Goal: Task Accomplishment & Management: Complete application form

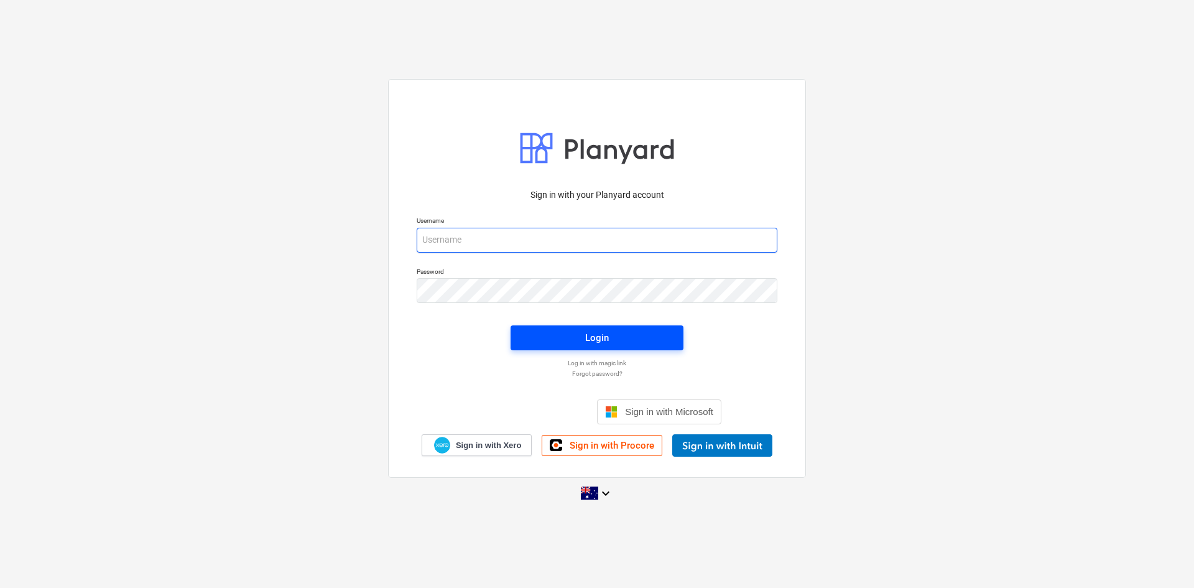
type input "[EMAIL_ADDRESS][DOMAIN_NAME]"
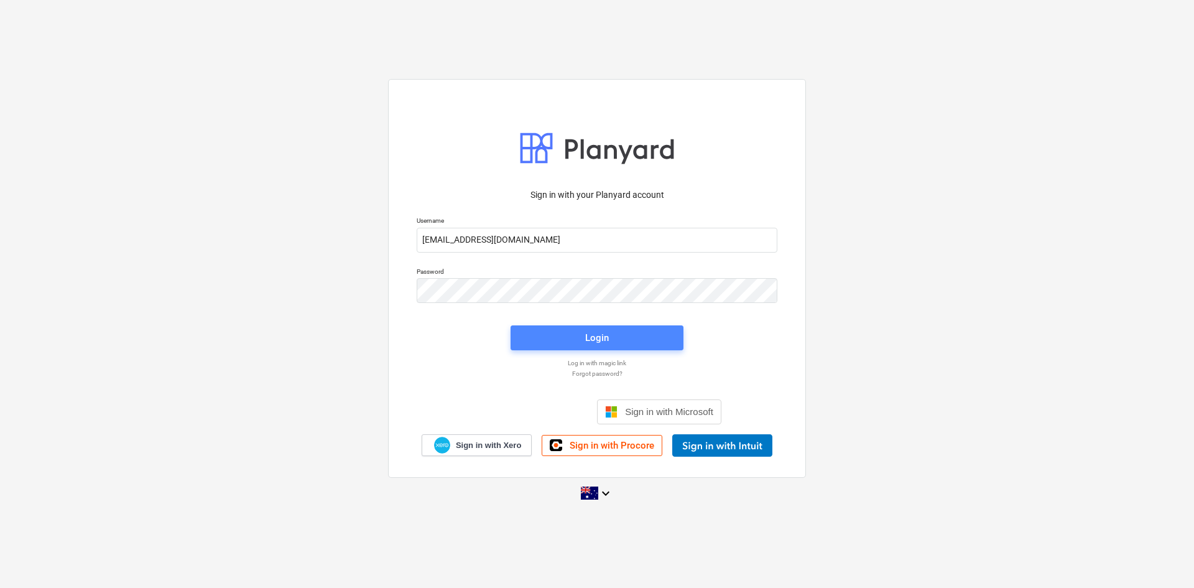
click at [540, 333] on span "Login" at bounding box center [596, 338] width 143 height 16
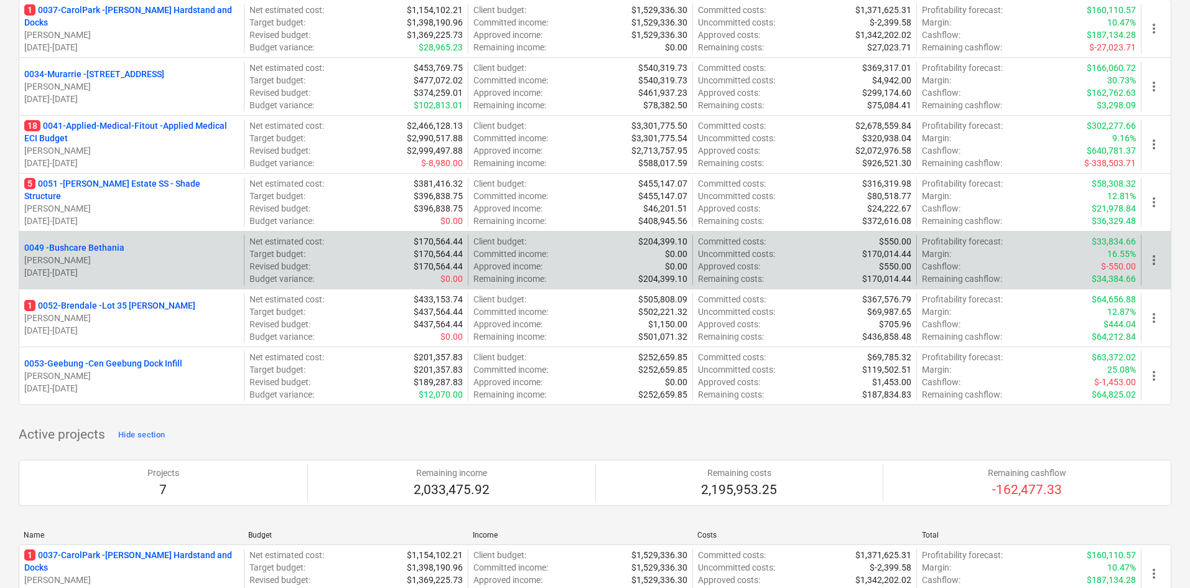
scroll to position [124, 0]
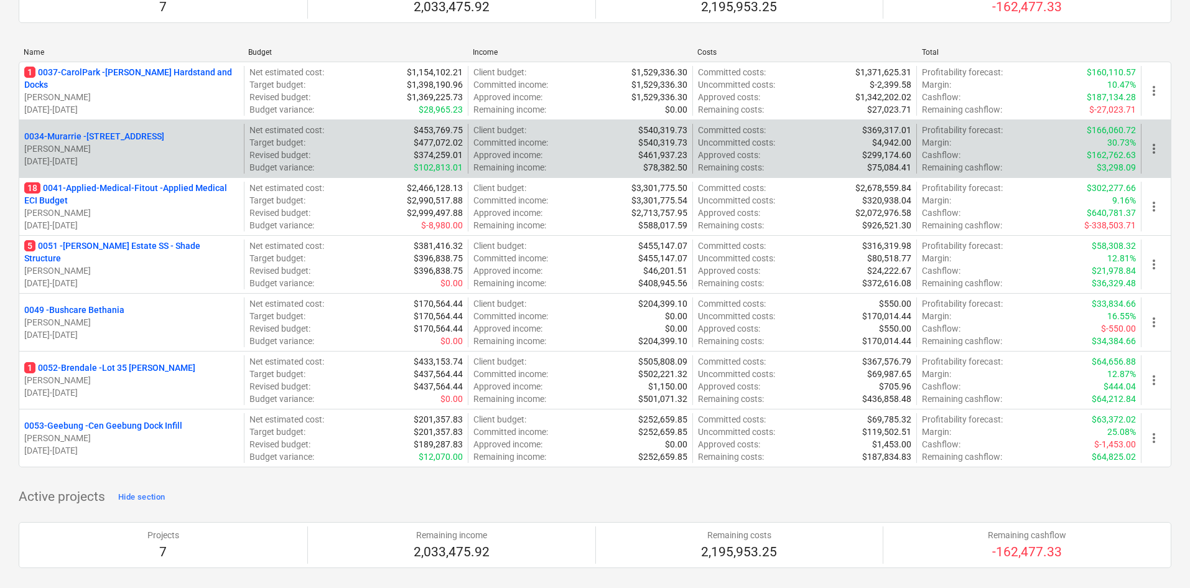
click at [118, 132] on p "0034-[GEOGRAPHIC_DATA] - [STREET_ADDRESS]" at bounding box center [94, 136] width 140 height 12
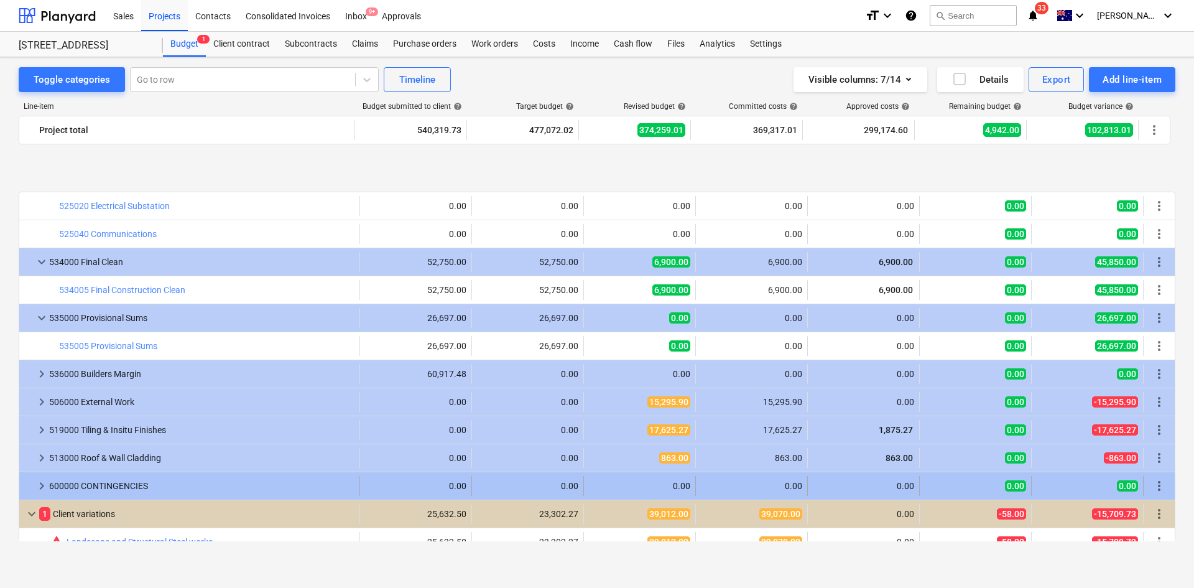
scroll to position [1959, 0]
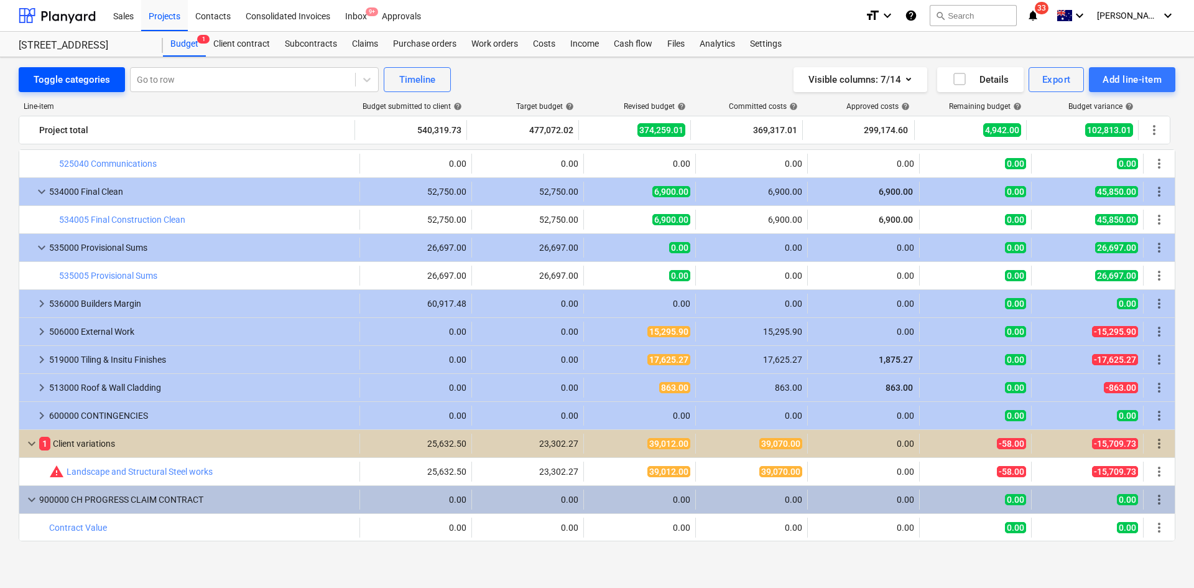
click at [91, 86] on div "Toggle categories" at bounding box center [72, 80] width 76 height 16
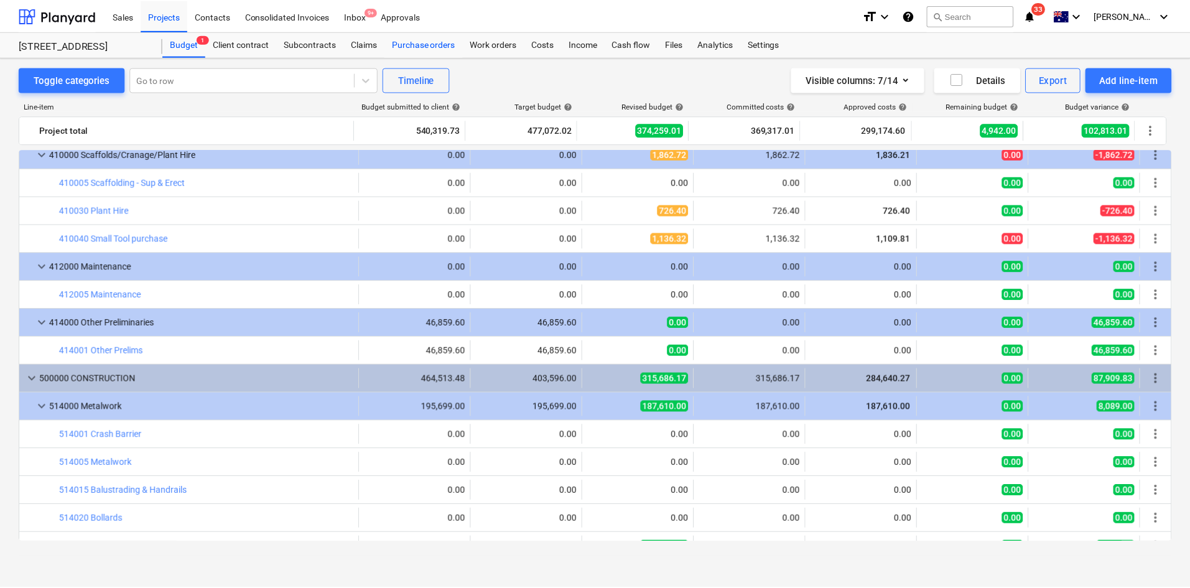
scroll to position [1318, 0]
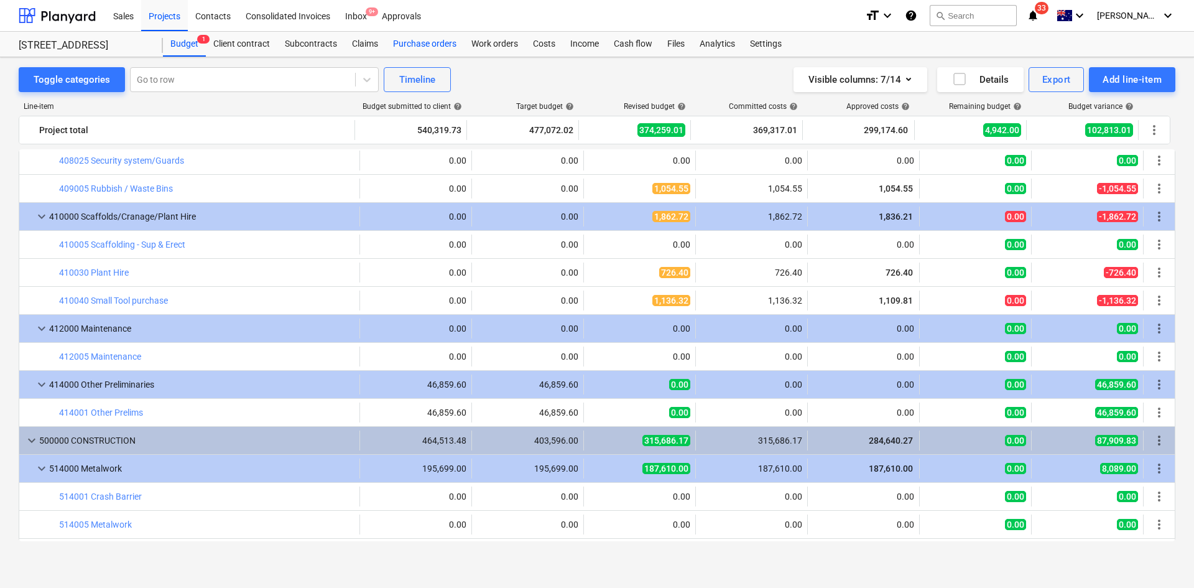
click at [424, 42] on div "Purchase orders" at bounding box center [425, 44] width 78 height 25
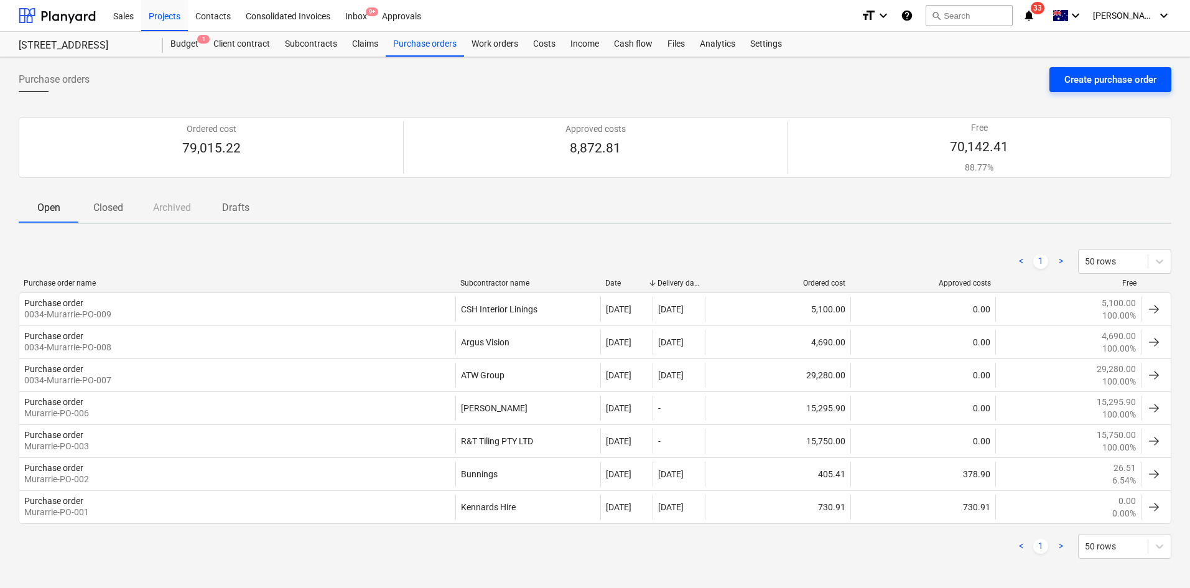
click at [1126, 81] on div "Create purchase order" at bounding box center [1110, 80] width 92 height 16
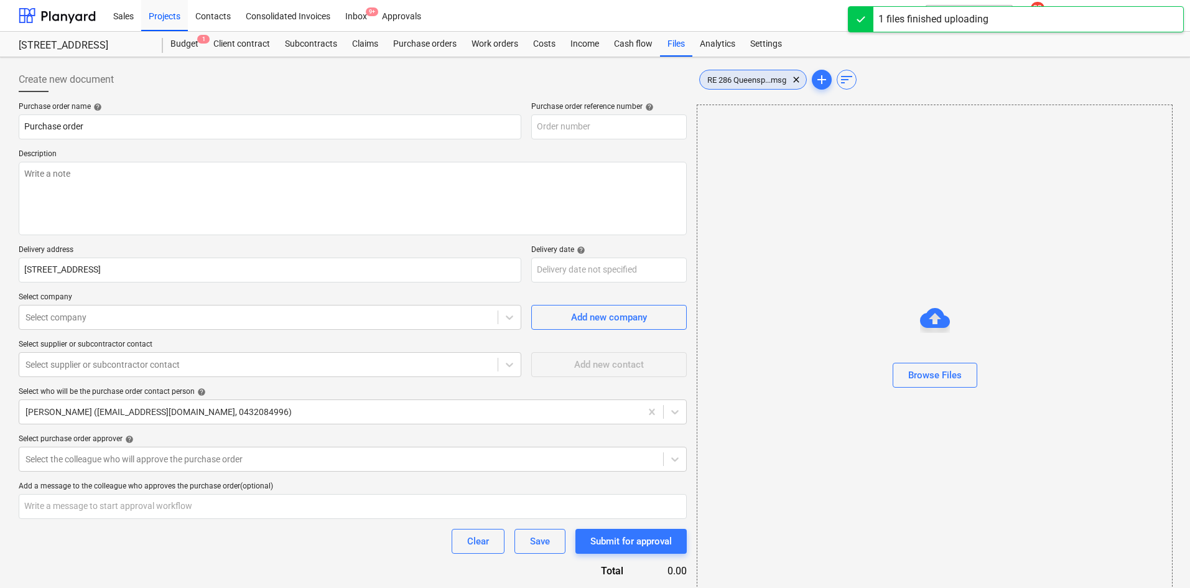
click at [750, 86] on div "RE 286 Queensp...msg clear" at bounding box center [753, 80] width 108 height 20
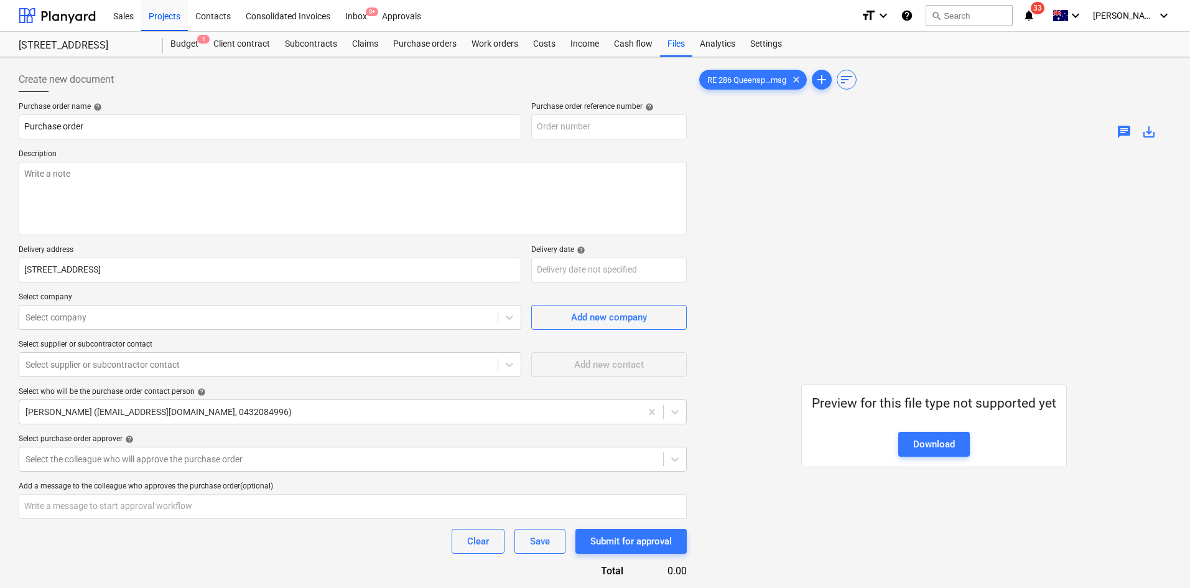
click at [522, 313] on div "Select company Select company Add new company" at bounding box center [353, 310] width 668 height 37
click at [566, 316] on span "Add new company" at bounding box center [609, 317] width 124 height 16
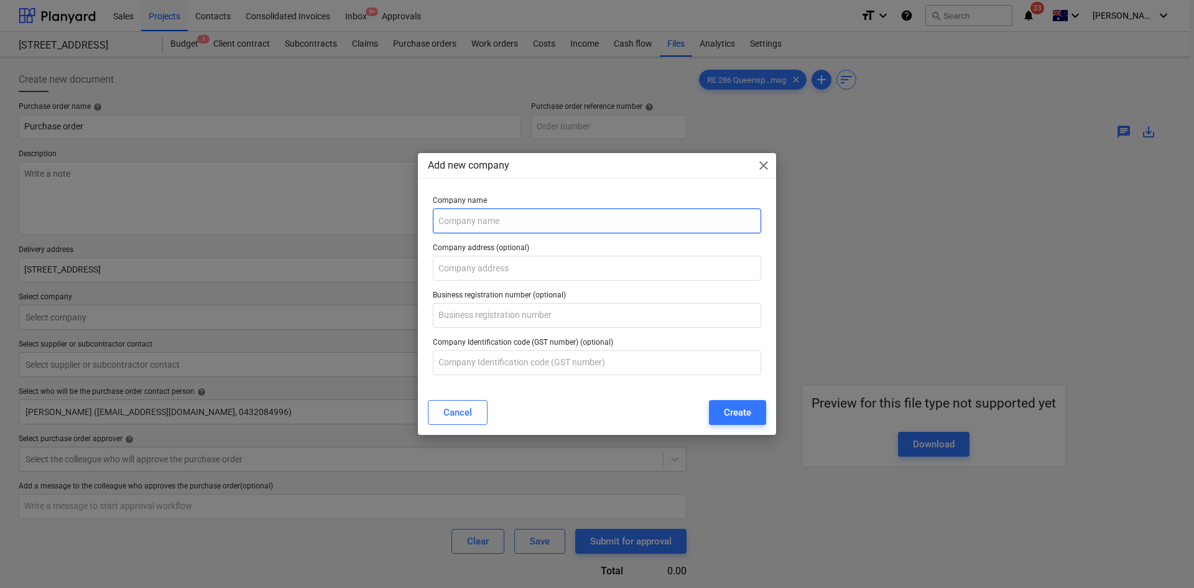
click at [490, 218] on input "text" at bounding box center [597, 220] width 328 height 25
type textarea "x"
type input "0034-Murarrie-PO-010"
type textarea "x"
type input "National Roof Inspections"
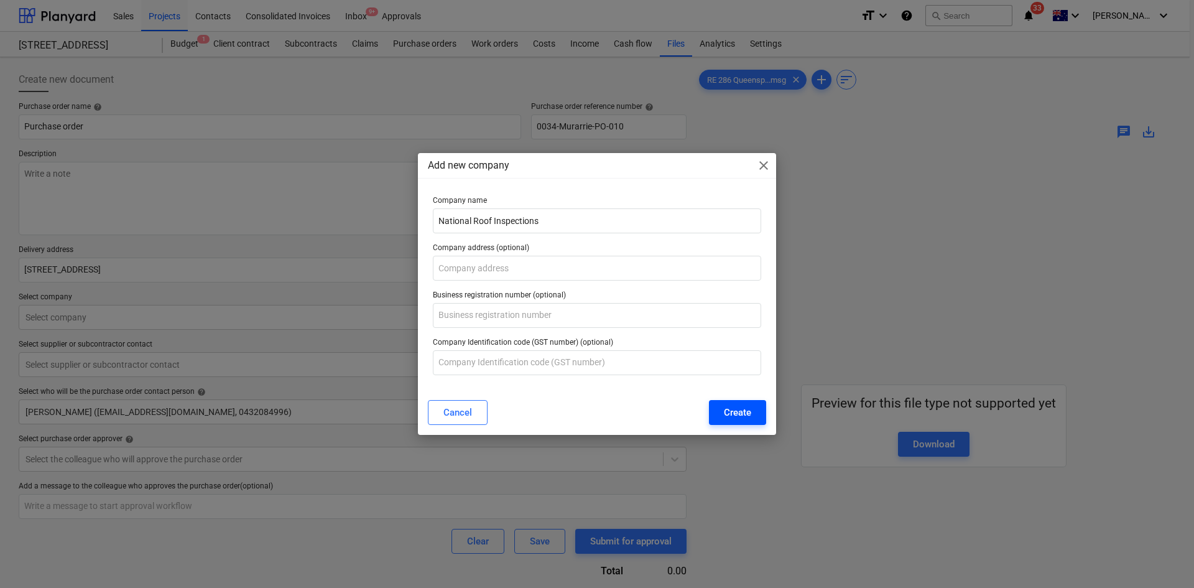
click at [730, 404] on div "Create" at bounding box center [737, 412] width 27 height 16
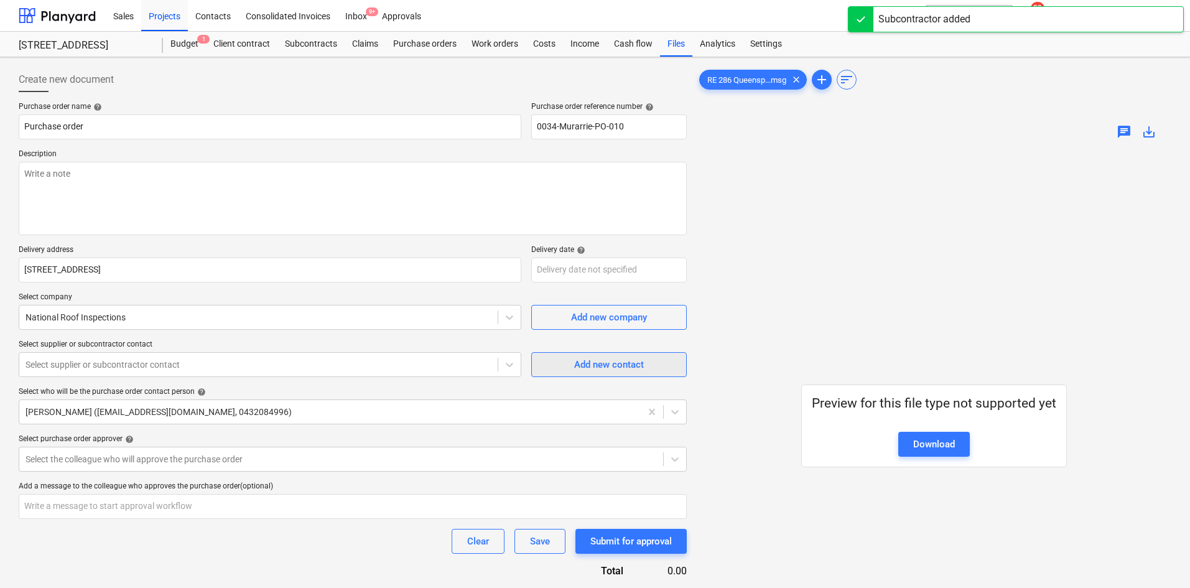
click at [571, 366] on span "Add new contact" at bounding box center [609, 364] width 124 height 16
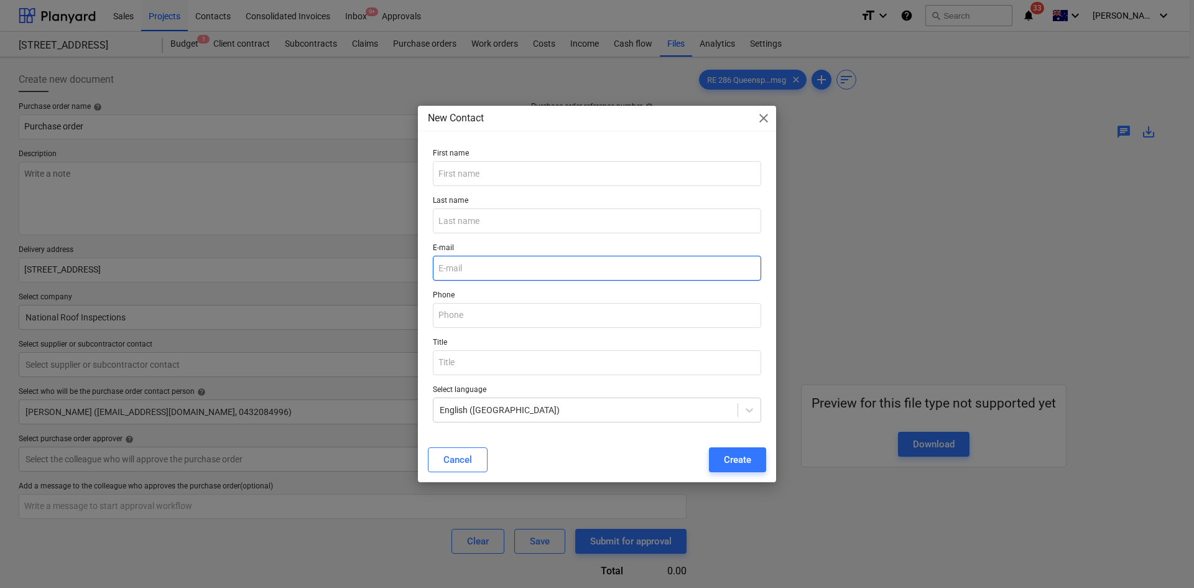
click at [466, 264] on input "email" at bounding box center [597, 268] width 328 height 25
click at [488, 269] on input "email" at bounding box center [597, 268] width 328 height 25
type textarea "x"
click at [452, 264] on input "email" at bounding box center [597, 268] width 328 height 25
paste input "[PERSON_NAME][EMAIL_ADDRESS][DOMAIN_NAME]"
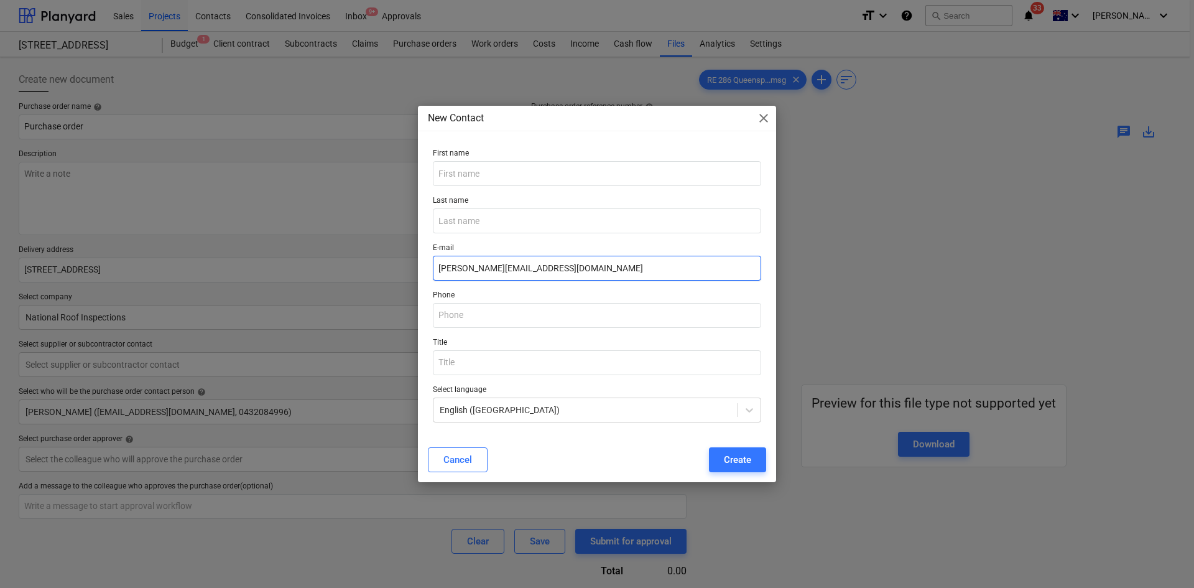
type input "[PERSON_NAME][EMAIL_ADDRESS][DOMAIN_NAME]"
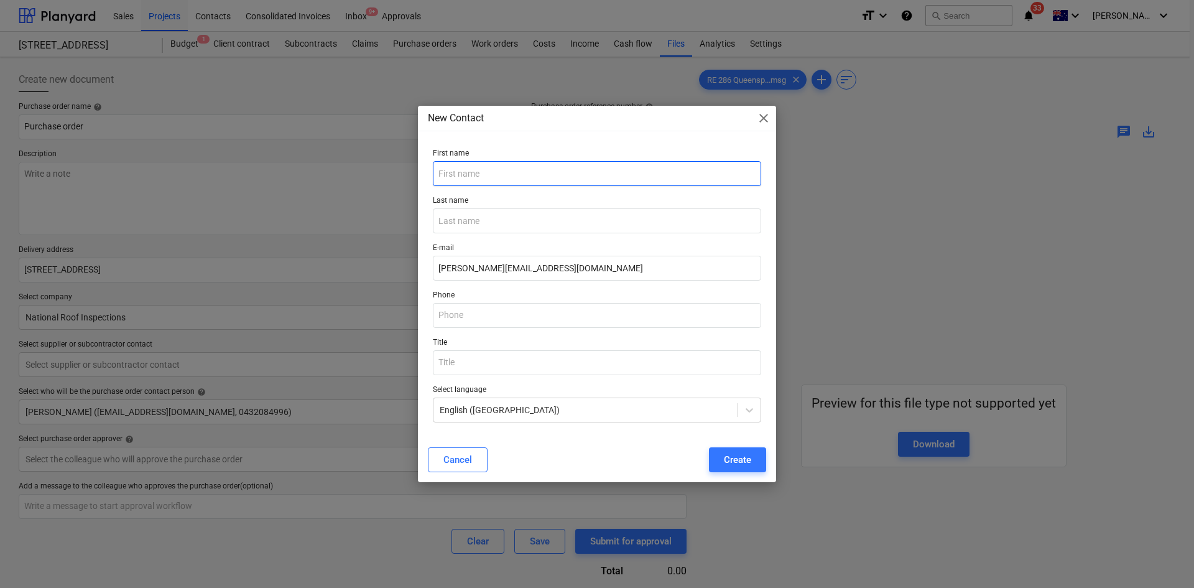
click at [484, 160] on p "First name" at bounding box center [597, 155] width 328 height 12
type textarea "x"
click at [483, 169] on input "text" at bounding box center [597, 173] width 328 height 25
type input "[PERSON_NAME]"
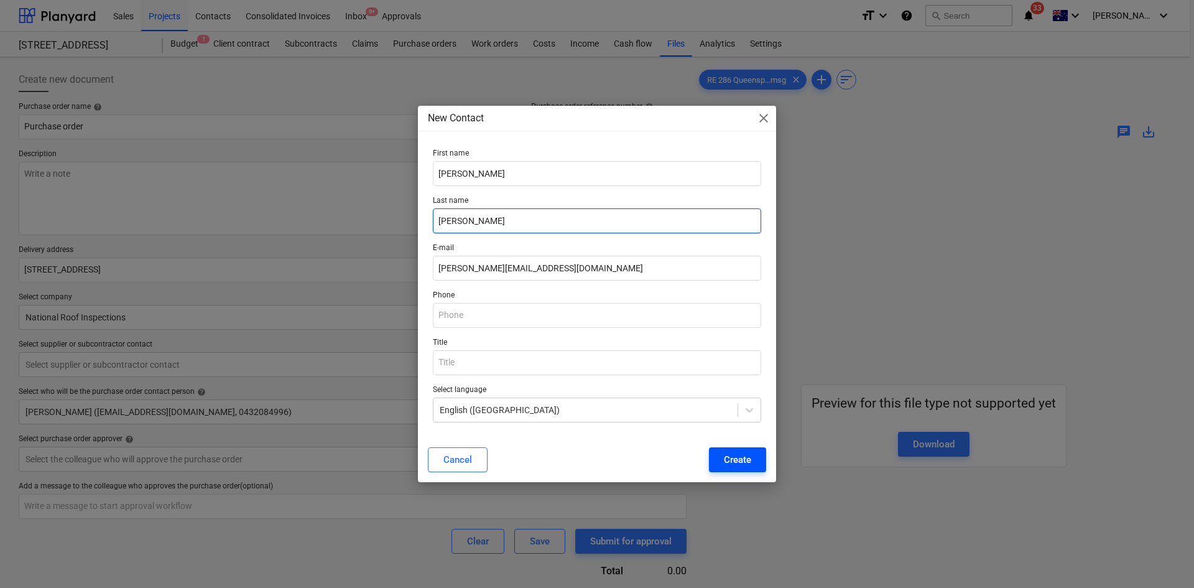
type input "[PERSON_NAME]"
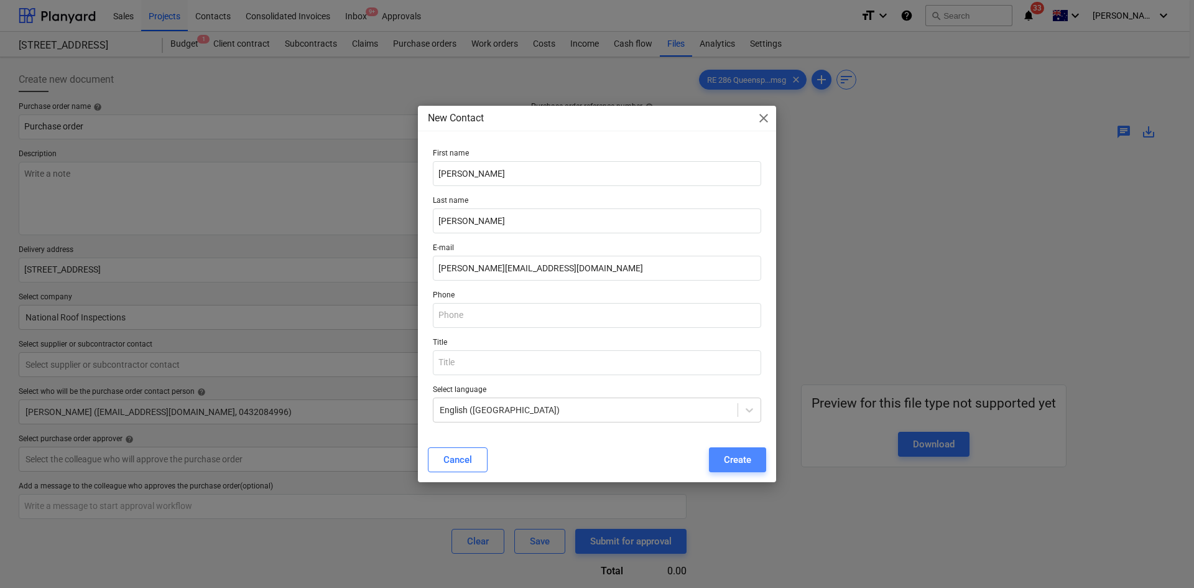
click at [734, 457] on div "Create" at bounding box center [737, 459] width 27 height 16
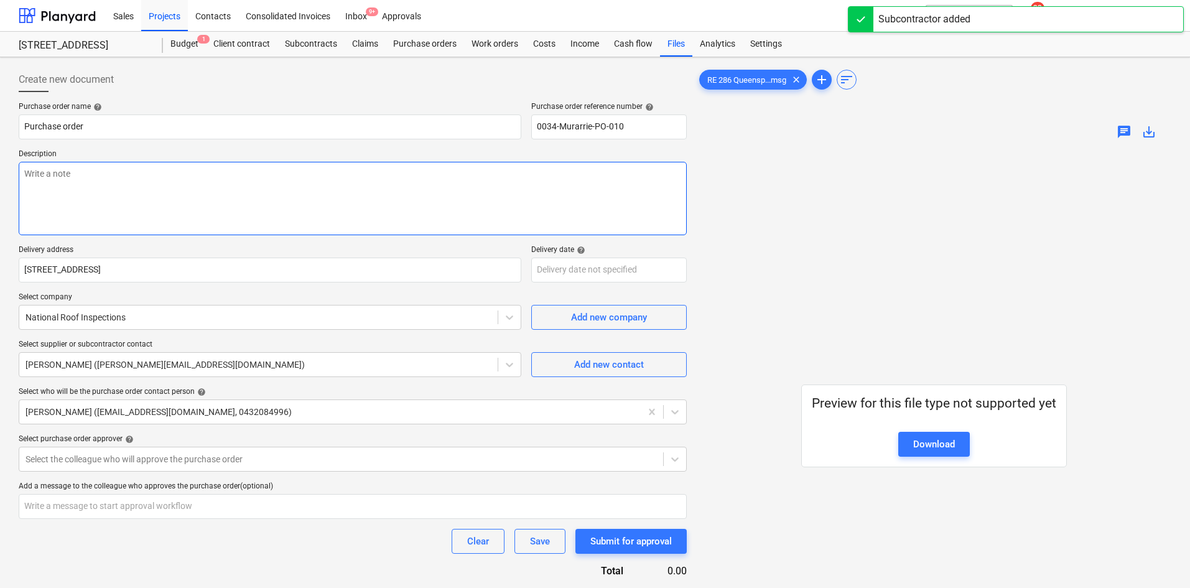
click at [74, 182] on textarea at bounding box center [353, 198] width 668 height 73
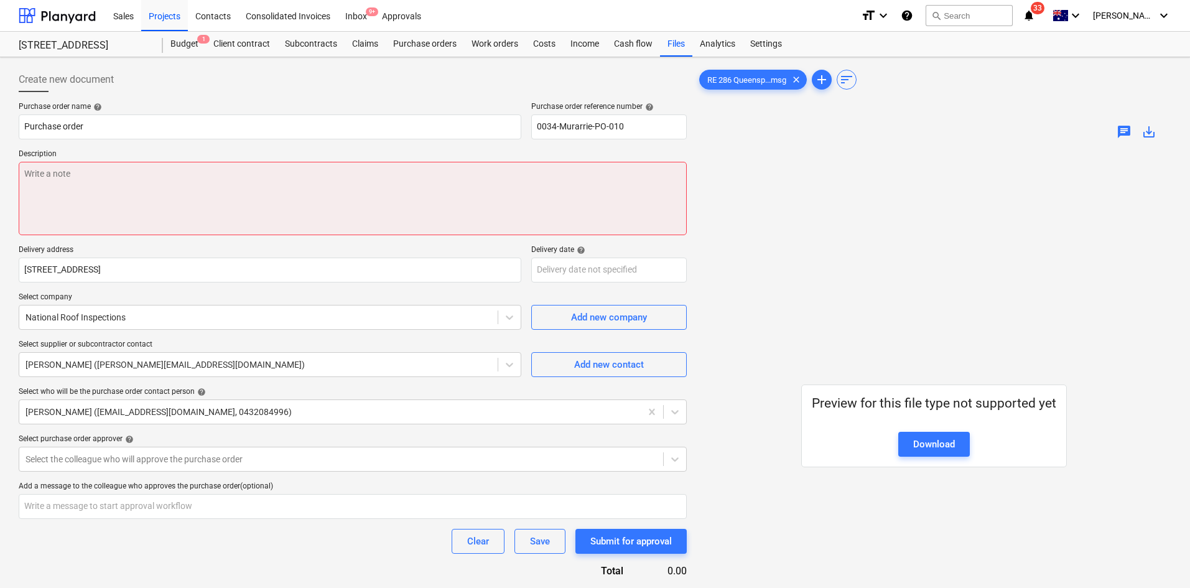
click at [298, 175] on textarea at bounding box center [353, 198] width 668 height 73
type textarea "x"
type textarea "A"
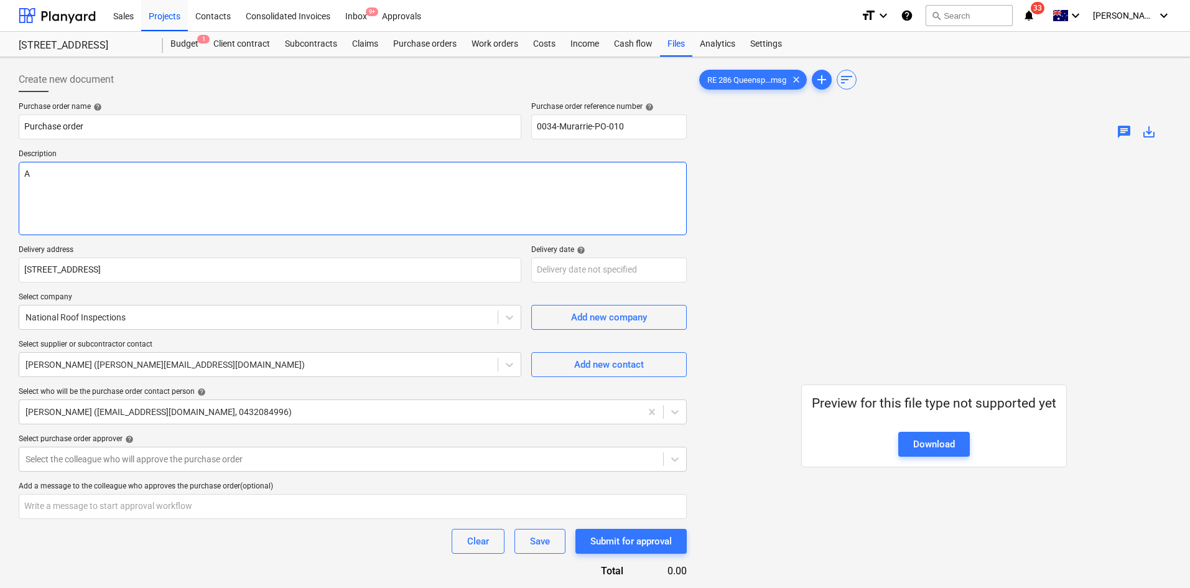
type textarea "x"
type textarea "As"
type textarea "x"
type textarea "As"
type textarea "x"
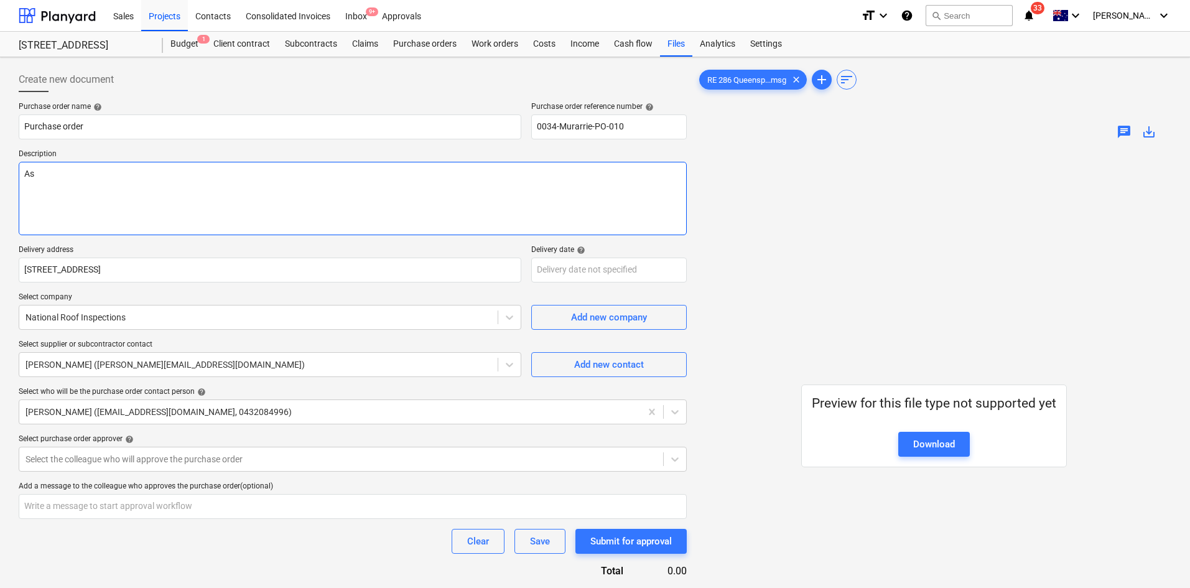
type textarea "As p"
type textarea "x"
type textarea "As pe"
type textarea "x"
type textarea "As per"
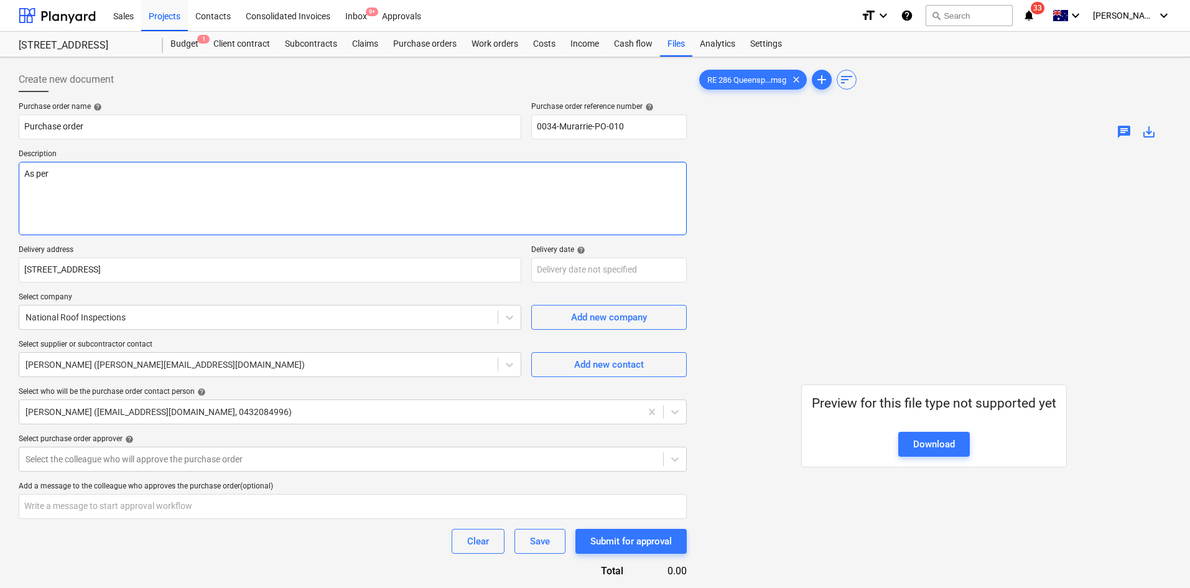
type textarea "x"
type textarea "As per"
type textarea "x"
type textarea "As per Q"
type textarea "x"
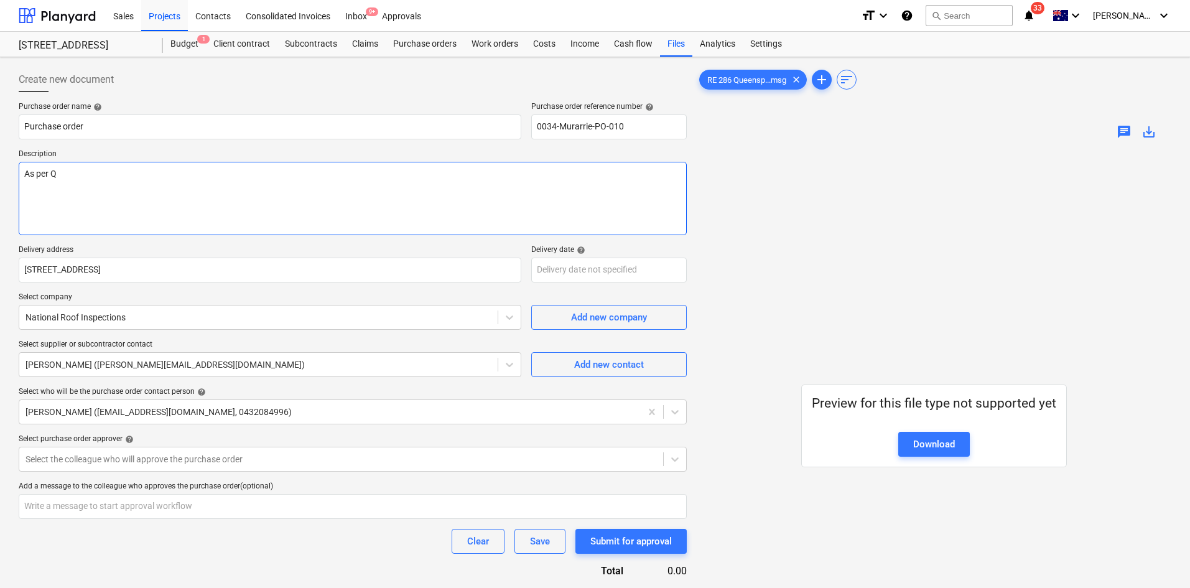
type textarea "As per Qu"
type textarea "x"
type textarea "As per Quo"
type textarea "x"
type textarea "As per Quote"
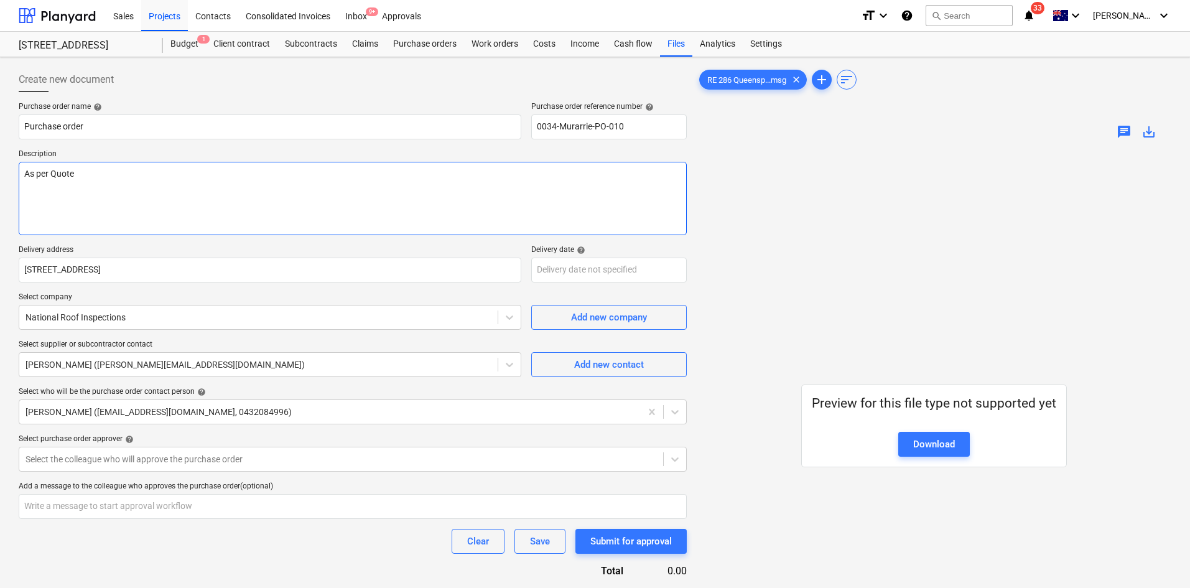
type textarea "x"
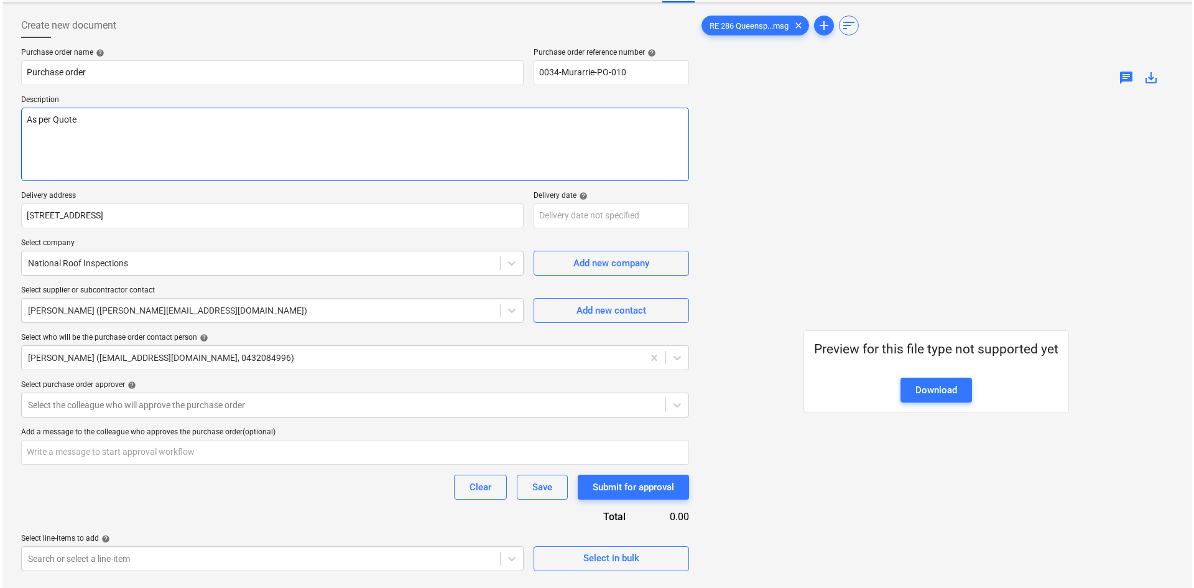
scroll to position [124, 0]
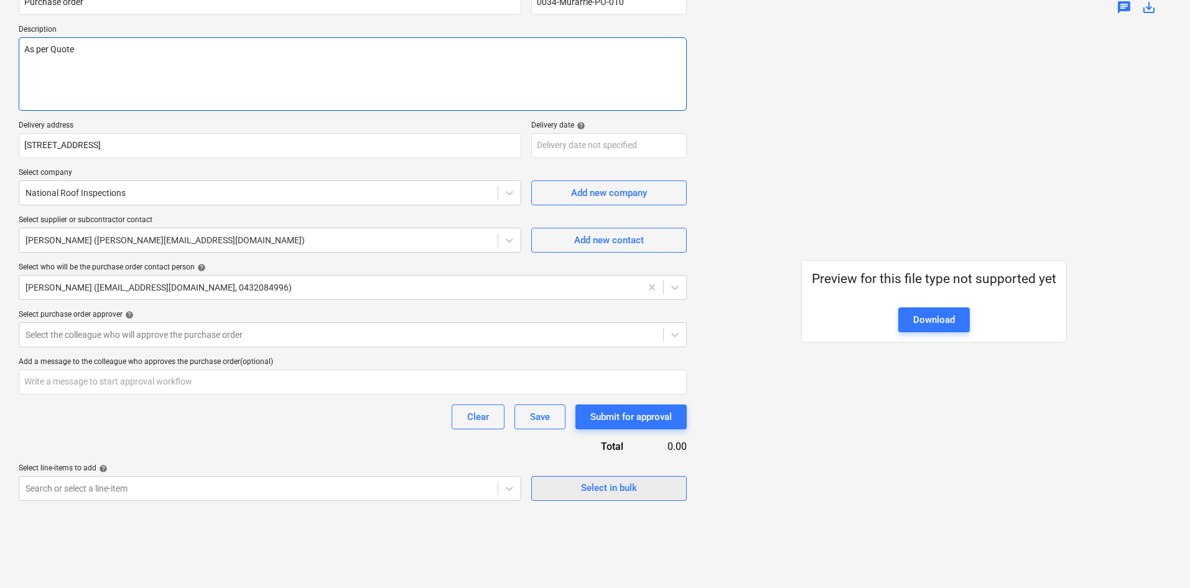
type textarea "As per Quote"
click at [650, 480] on span "Select in bulk" at bounding box center [609, 487] width 124 height 16
type textarea "x"
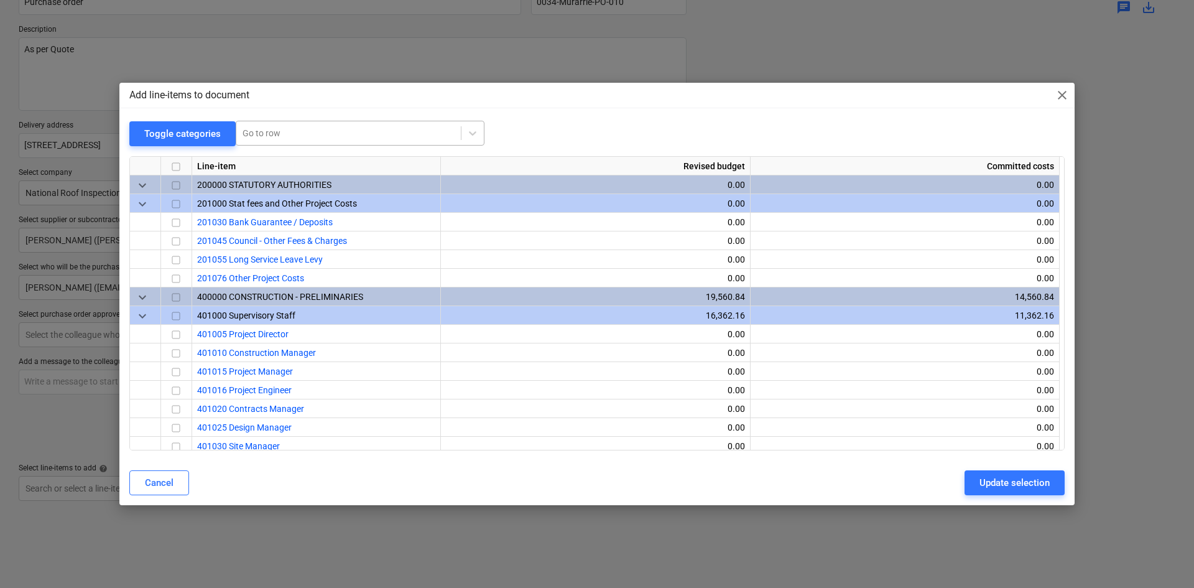
click at [370, 143] on div "Go to row" at bounding box center [360, 133] width 249 height 25
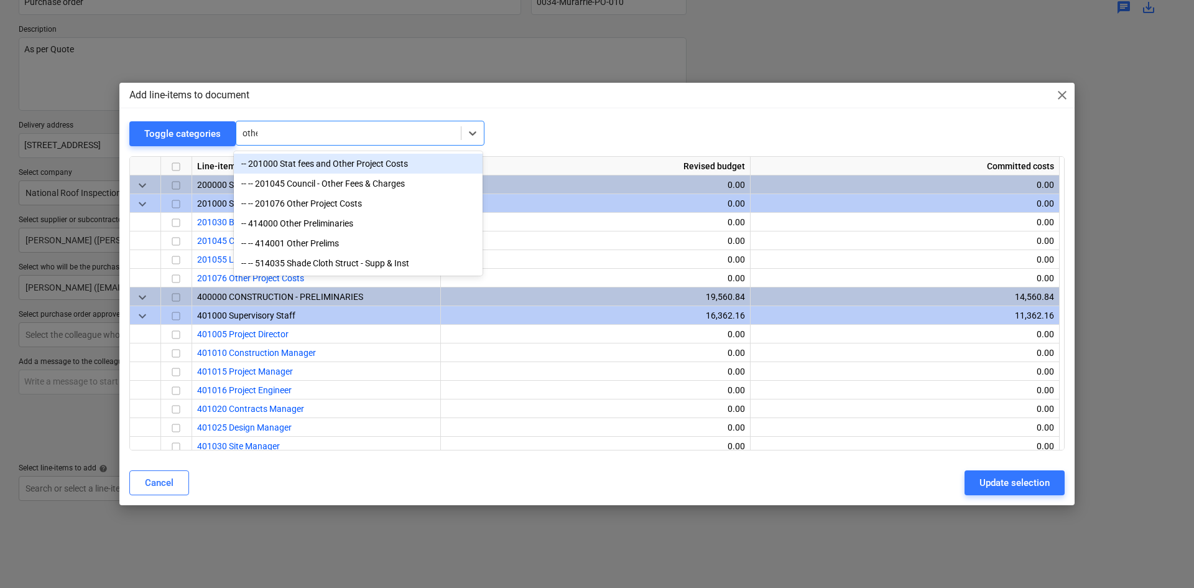
type input "other"
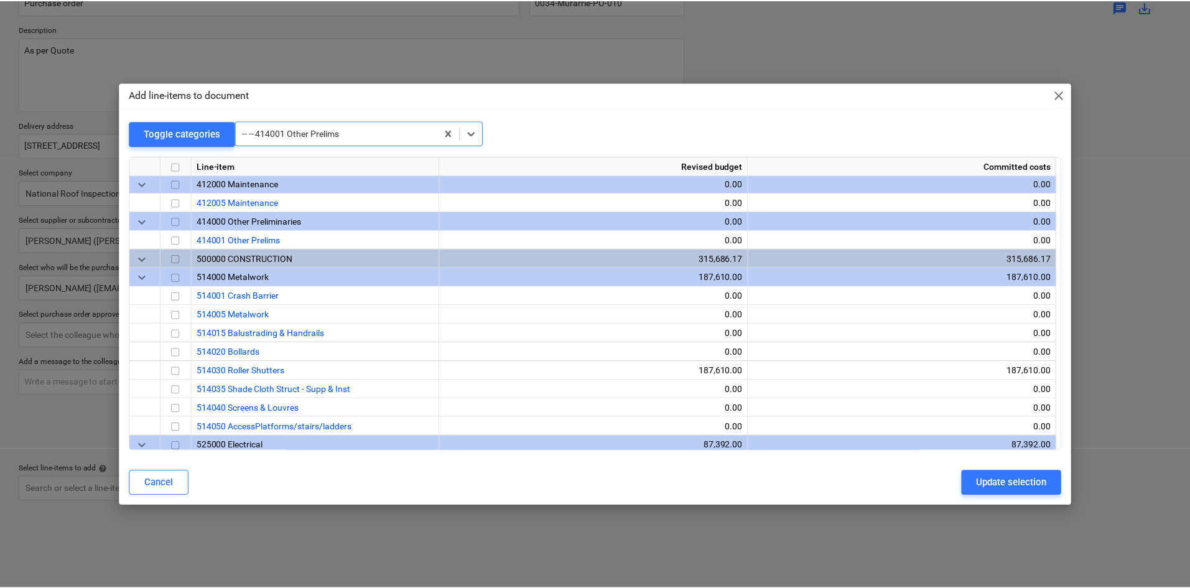
scroll to position [1045, 0]
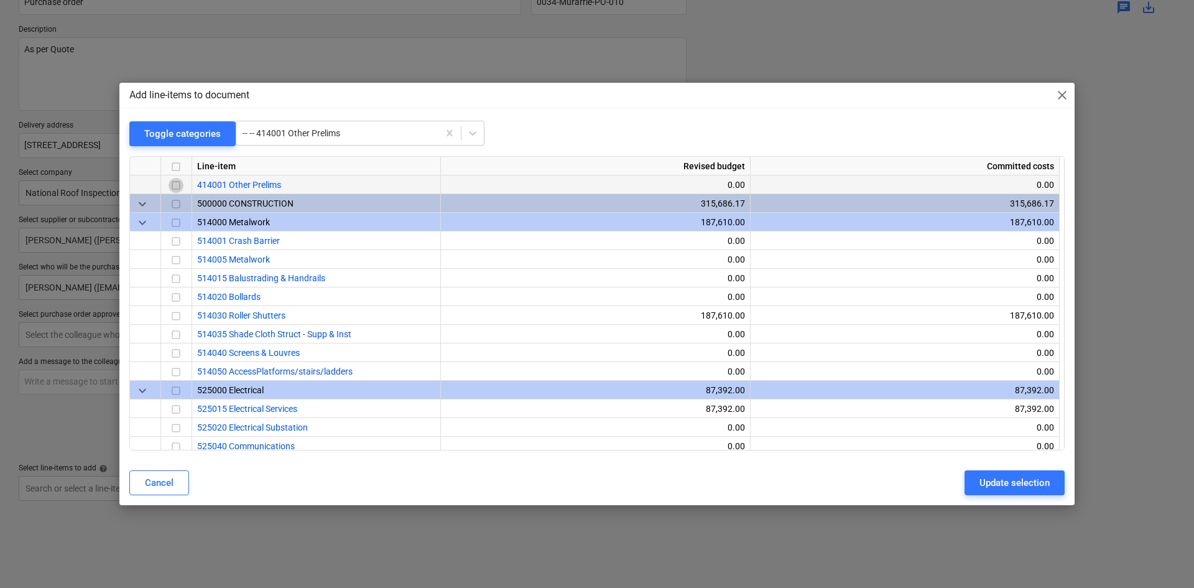
drag, startPoint x: 173, startPoint y: 184, endPoint x: 191, endPoint y: 186, distance: 17.5
click at [173, 184] on input "checkbox" at bounding box center [176, 185] width 15 height 15
click at [1006, 475] on div "Update selection" at bounding box center [1014, 482] width 70 height 16
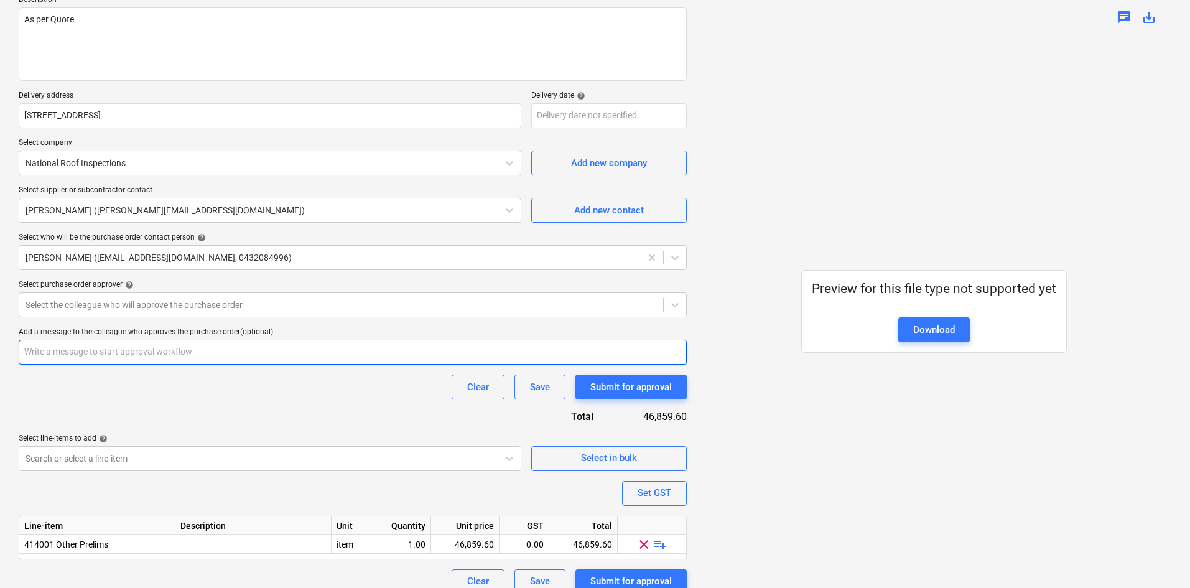
scroll to position [170, 0]
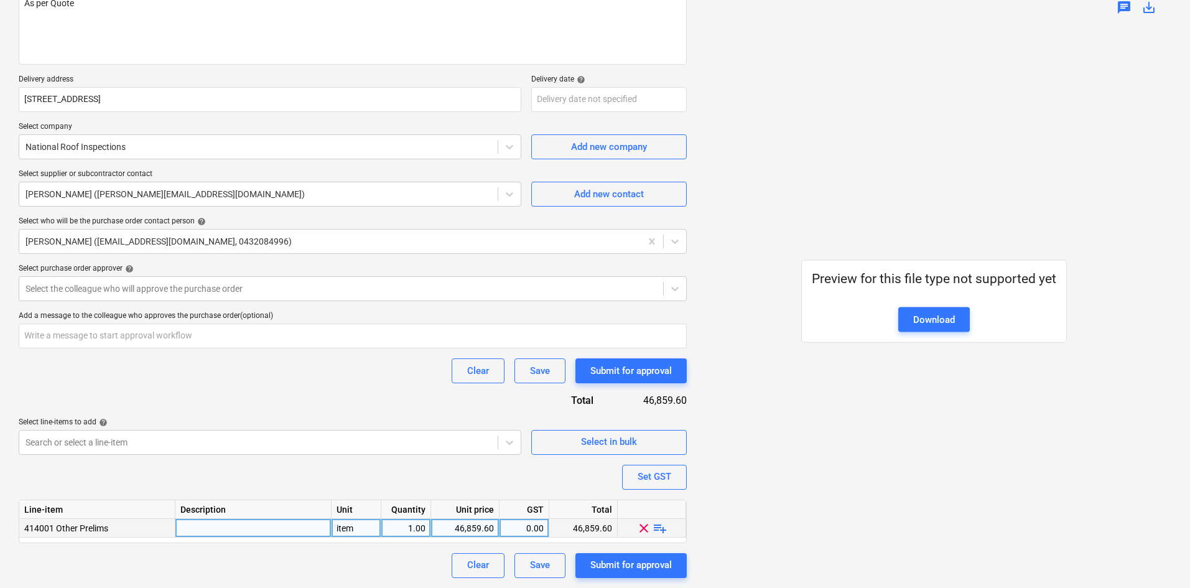
click at [668, 527] on div "clear playlist_add" at bounding box center [652, 528] width 68 height 19
click at [664, 528] on span "playlist_add" at bounding box center [659, 527] width 15 height 15
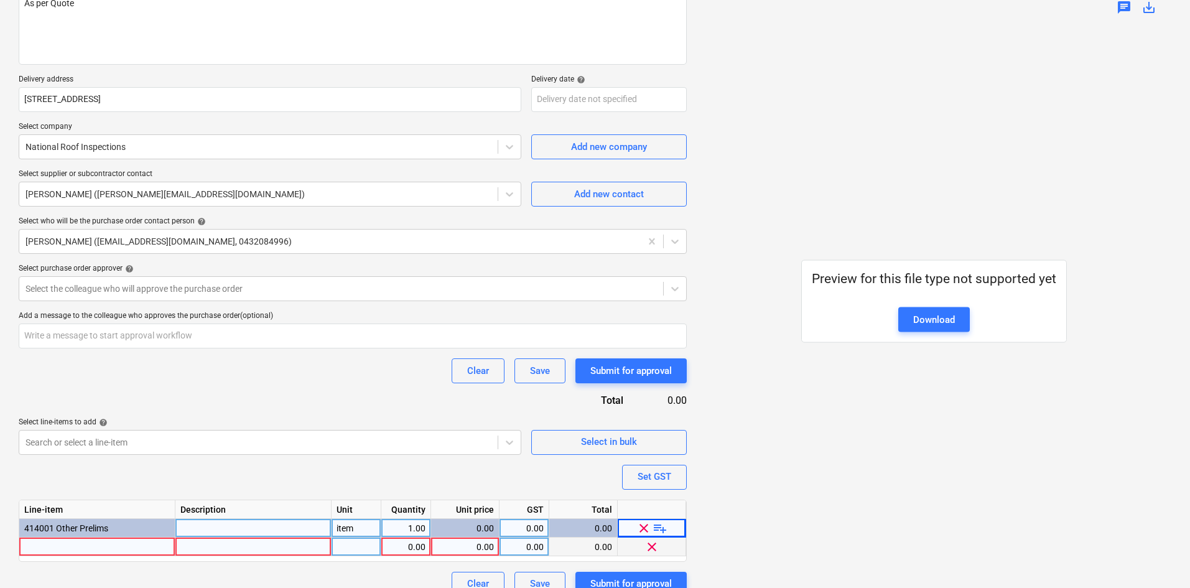
type textarea "x"
click at [113, 550] on div at bounding box center [97, 546] width 156 height 19
type input "gutter cleaning and inspection report"
click at [29, 547] on input "gutter cleaning and inspection report" at bounding box center [96, 546] width 155 height 18
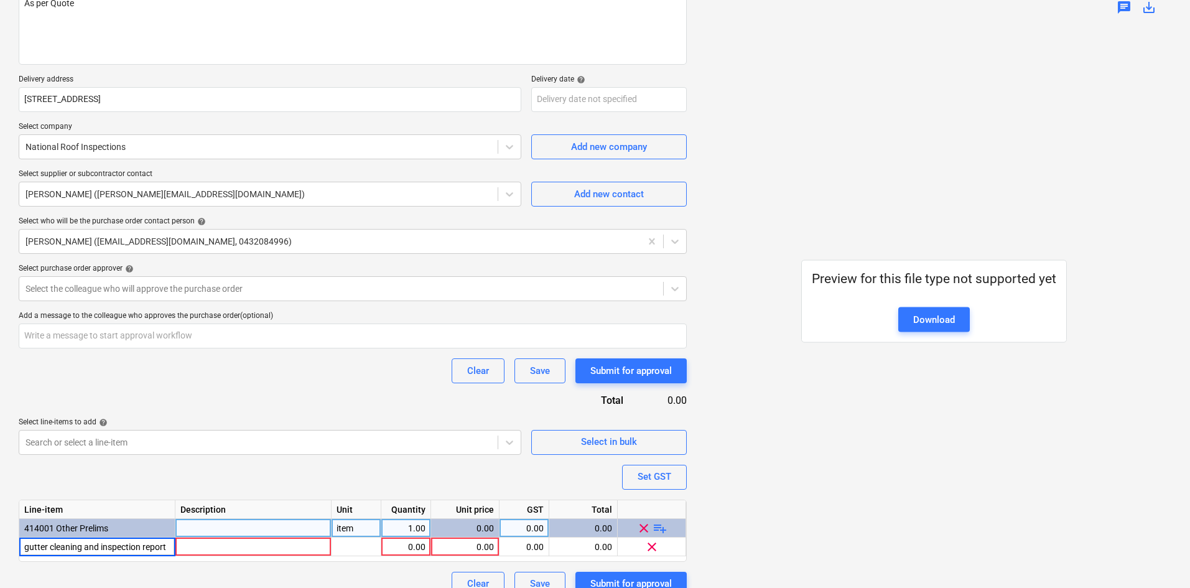
type textarea "x"
type input "Gutter cleaning and inspection report"
type textarea "x"
click at [212, 548] on div at bounding box center [253, 546] width 156 height 19
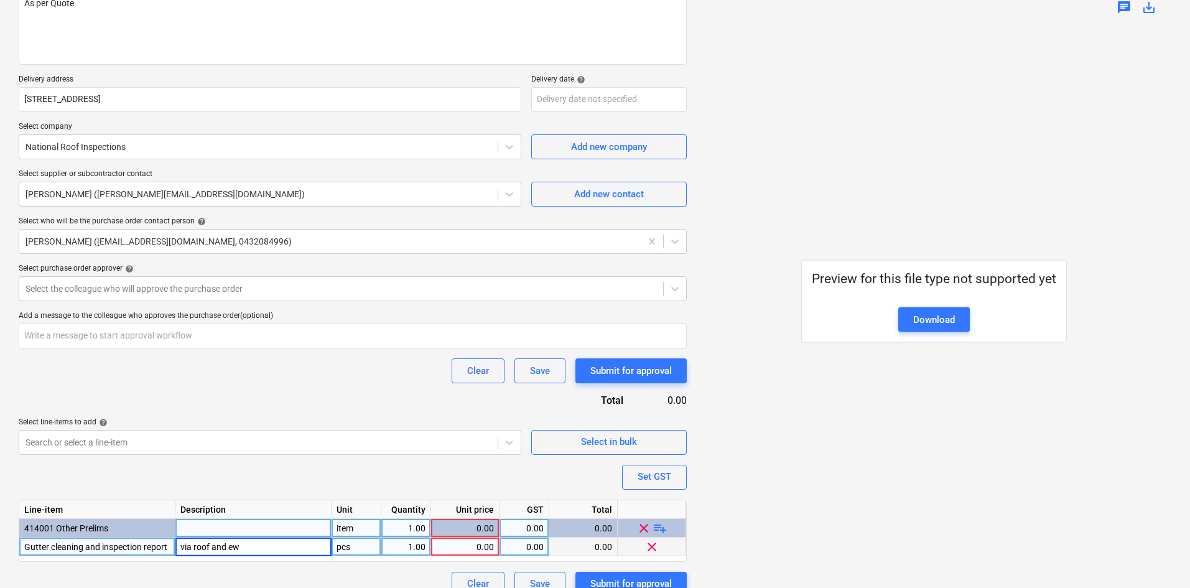
type input "via roof and ewp"
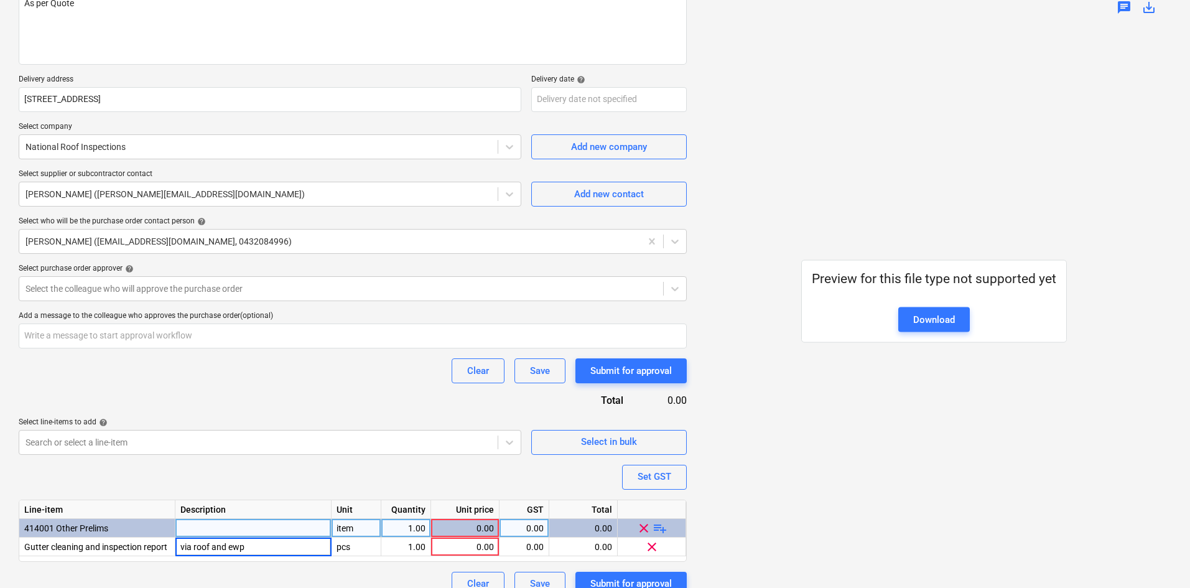
type textarea "x"
click at [353, 529] on div "item" at bounding box center [356, 528] width 50 height 19
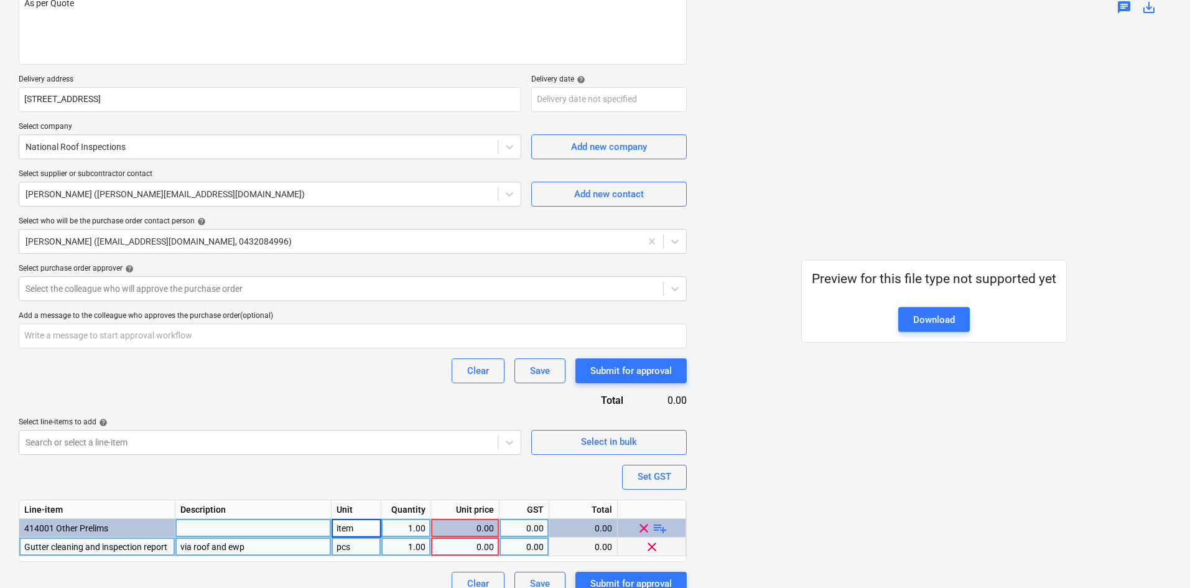
click at [382, 543] on div "1.00" at bounding box center [406, 546] width 50 height 19
click at [365, 545] on div "pcs" at bounding box center [356, 546] width 50 height 19
type input "item"
type textarea "x"
click at [481, 545] on div "0.00" at bounding box center [465, 546] width 58 height 19
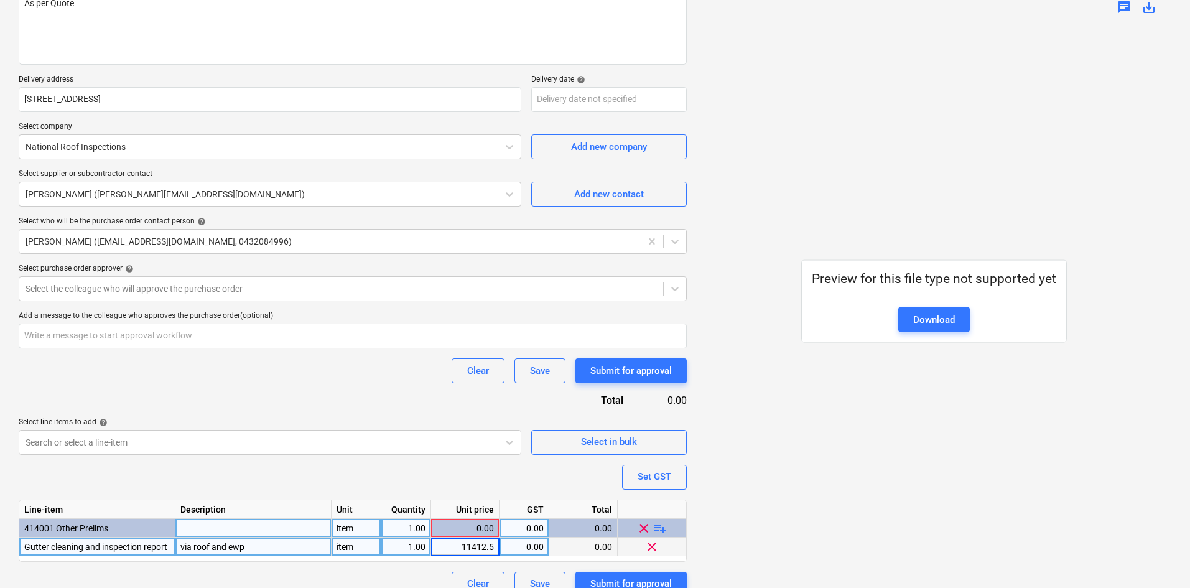
type input "11412.50"
type textarea "x"
click at [673, 474] on button "Set GST" at bounding box center [654, 477] width 65 height 25
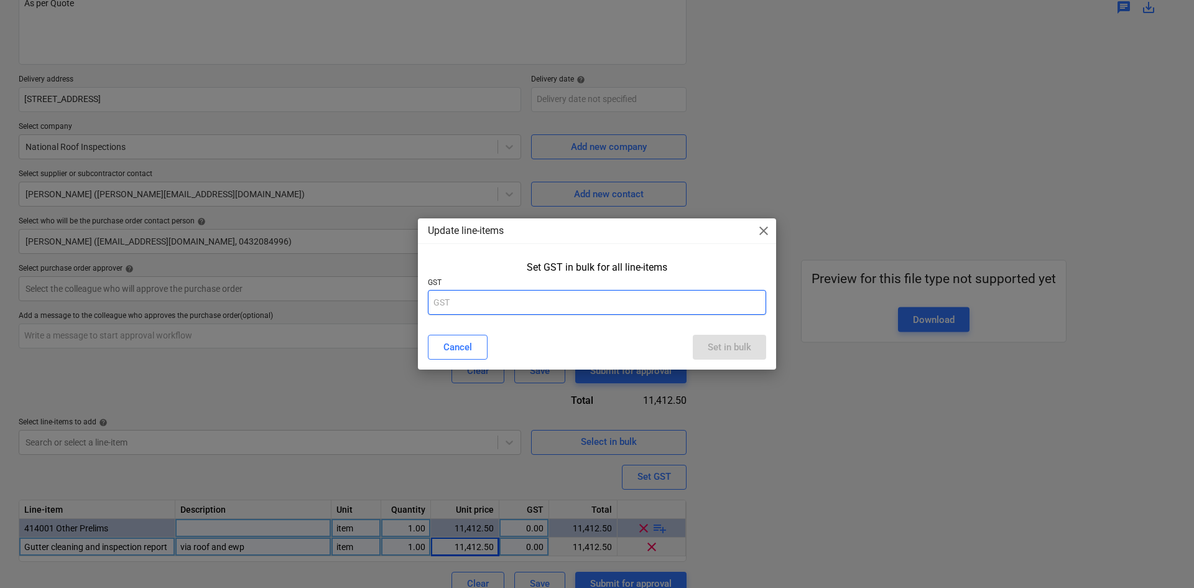
click at [600, 307] on input "text" at bounding box center [597, 302] width 338 height 25
type input "10"
click at [723, 338] on button "Set in bulk" at bounding box center [729, 347] width 73 height 25
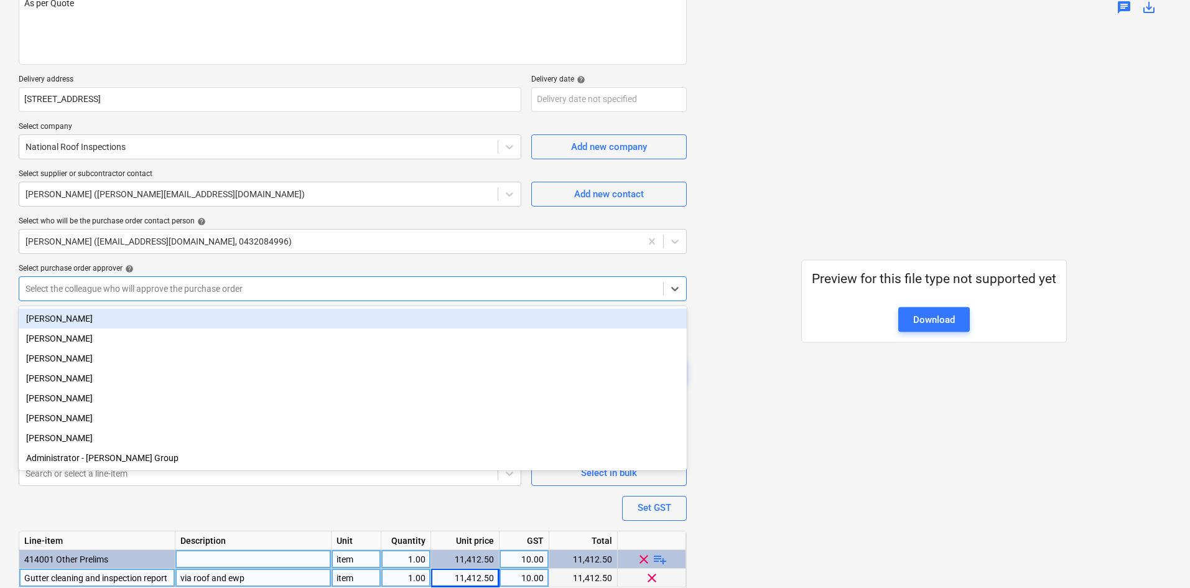
click at [145, 288] on div at bounding box center [340, 288] width 631 height 12
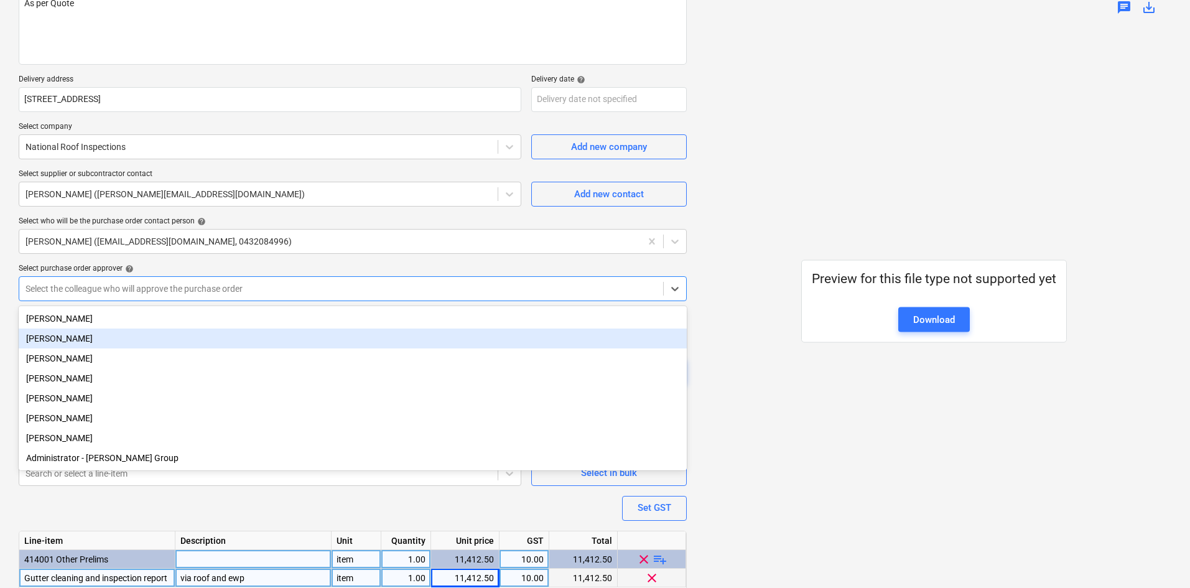
type textarea "x"
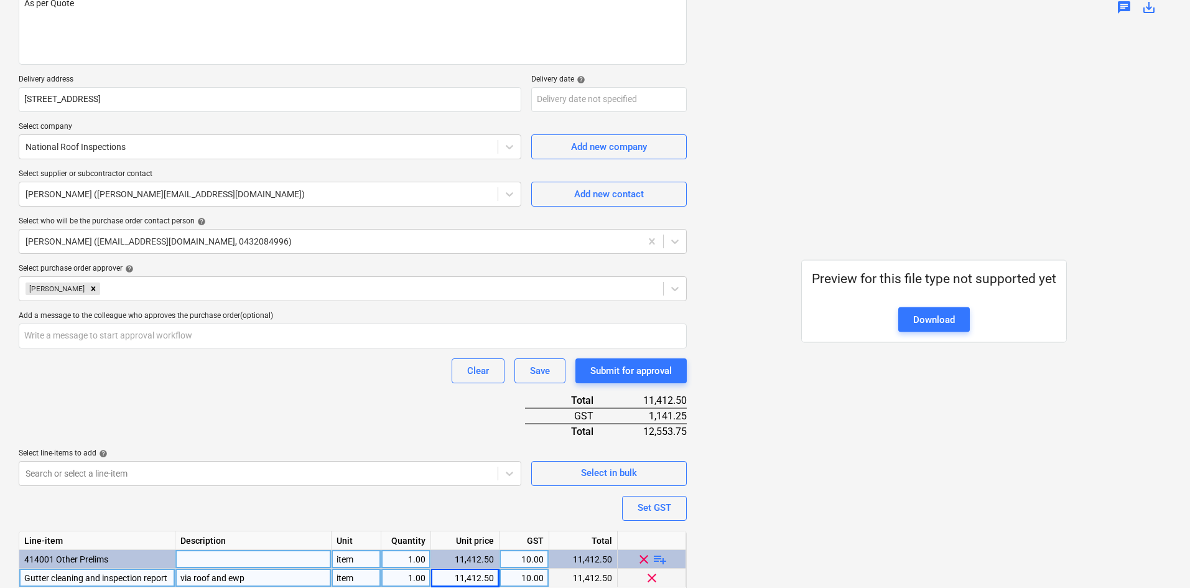
click at [402, 264] on div "Select purchase order approver help" at bounding box center [353, 269] width 668 height 10
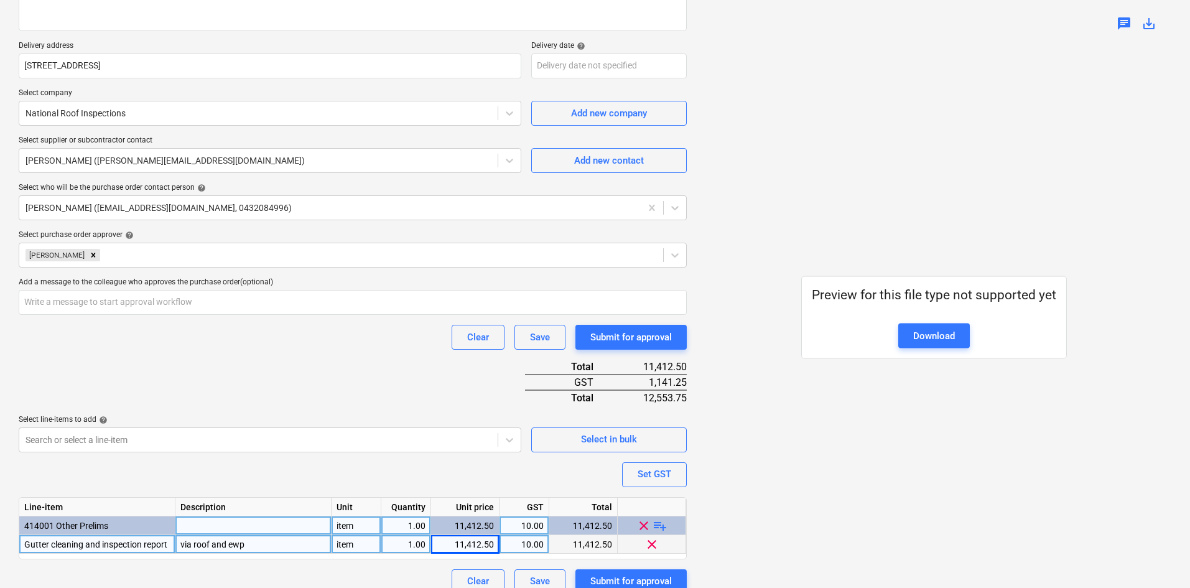
scroll to position [220, 0]
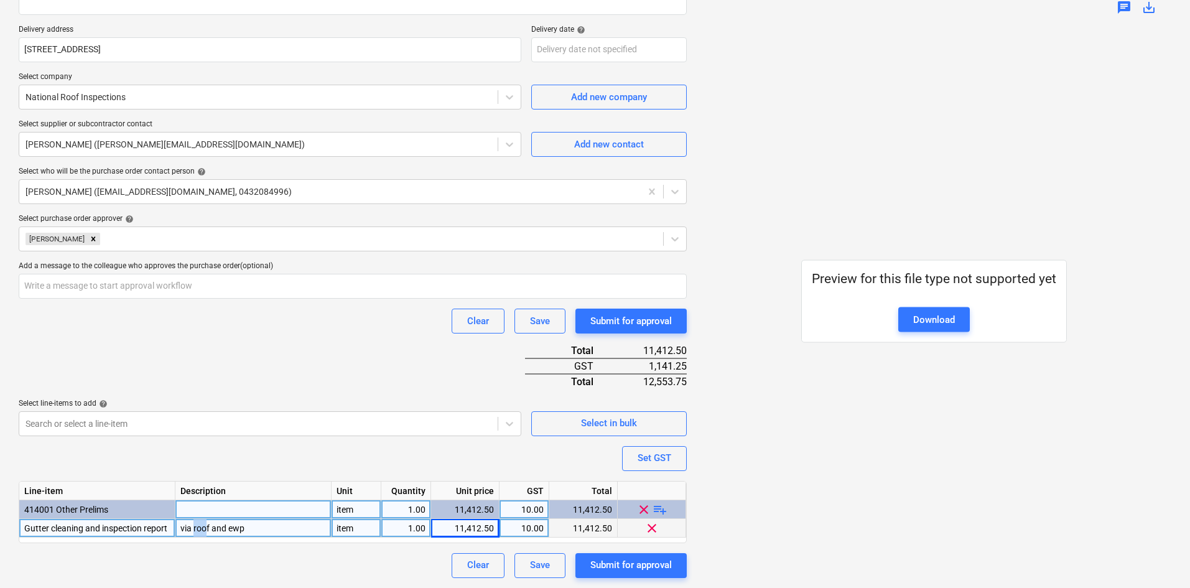
drag, startPoint x: 208, startPoint y: 524, endPoint x: 193, endPoint y: 526, distance: 14.4
click at [193, 526] on div "via roof and ewp" at bounding box center [253, 528] width 156 height 19
drag, startPoint x: 231, startPoint y: 526, endPoint x: 172, endPoint y: 524, distance: 59.1
click at [0, 0] on div "Gutter cleaning and inspection report via and ewp item 1.00 11,412.50 10.00 11,…" at bounding box center [0, 0] width 0 height 0
click at [200, 531] on input "via and ewp" at bounding box center [252, 528] width 155 height 18
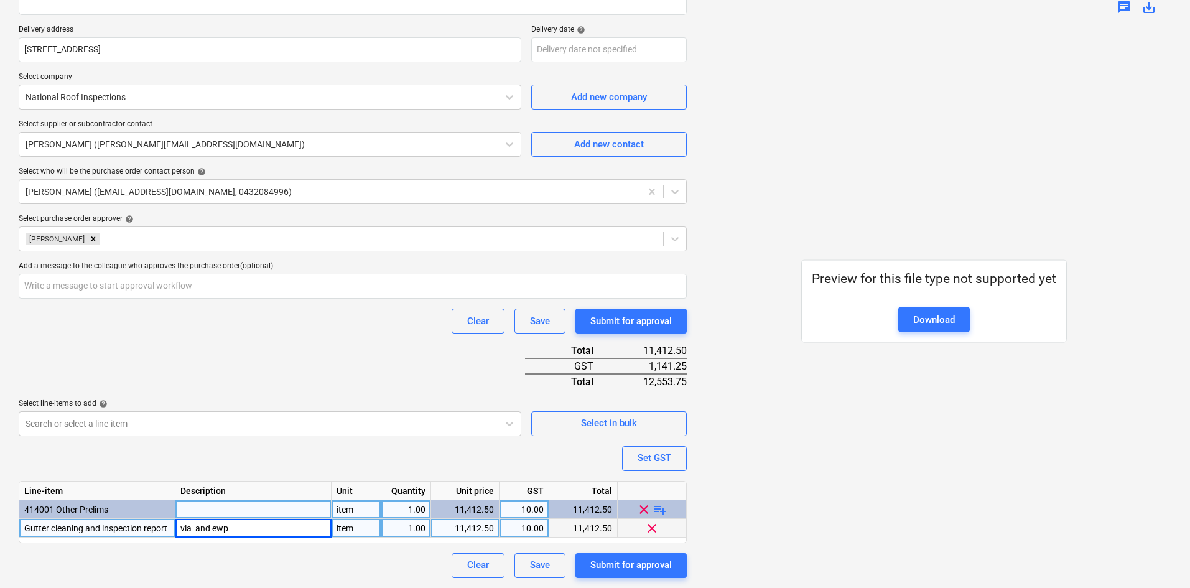
drag, startPoint x: 190, startPoint y: 527, endPoint x: 157, endPoint y: 525, distance: 33.0
click at [0, 0] on div "Gutter cleaning and inspection report via and ewp item 1.00 11,412.50 10.00 11,…" at bounding box center [0, 0] width 0 height 0
type input "from roof and ewp"
drag, startPoint x: 255, startPoint y: 525, endPoint x: 180, endPoint y: 530, distance: 74.7
click at [180, 530] on input "from roof and ewp" at bounding box center [252, 528] width 155 height 18
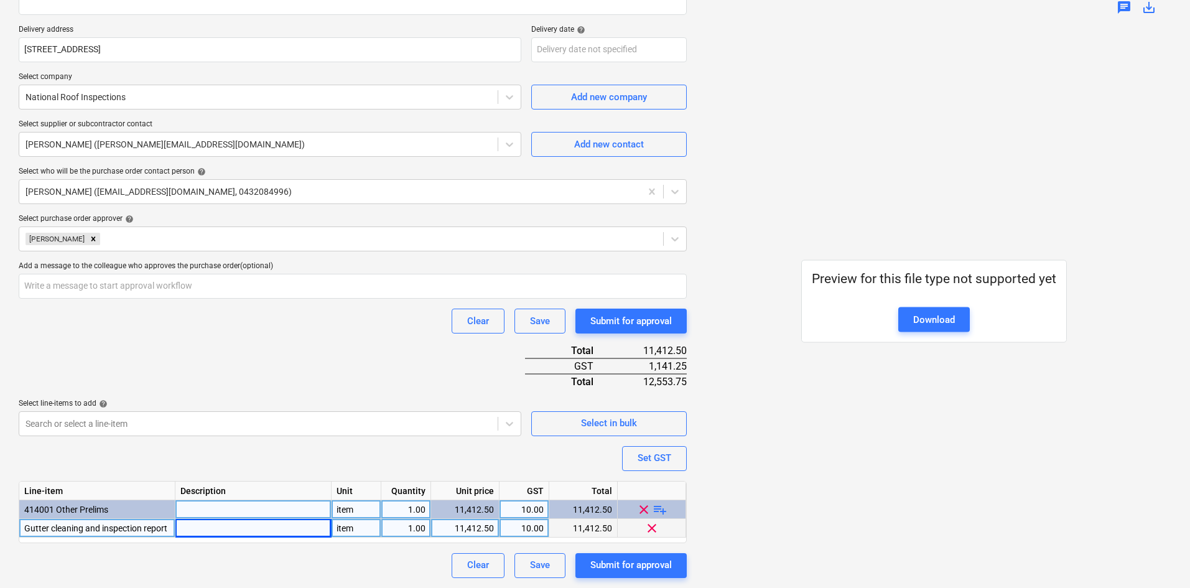
type textarea "x"
click at [168, 530] on div "Gutter cleaning and inspection report" at bounding box center [97, 528] width 156 height 19
type input "Gutter cleaning and inspection report (roof and ewp)"
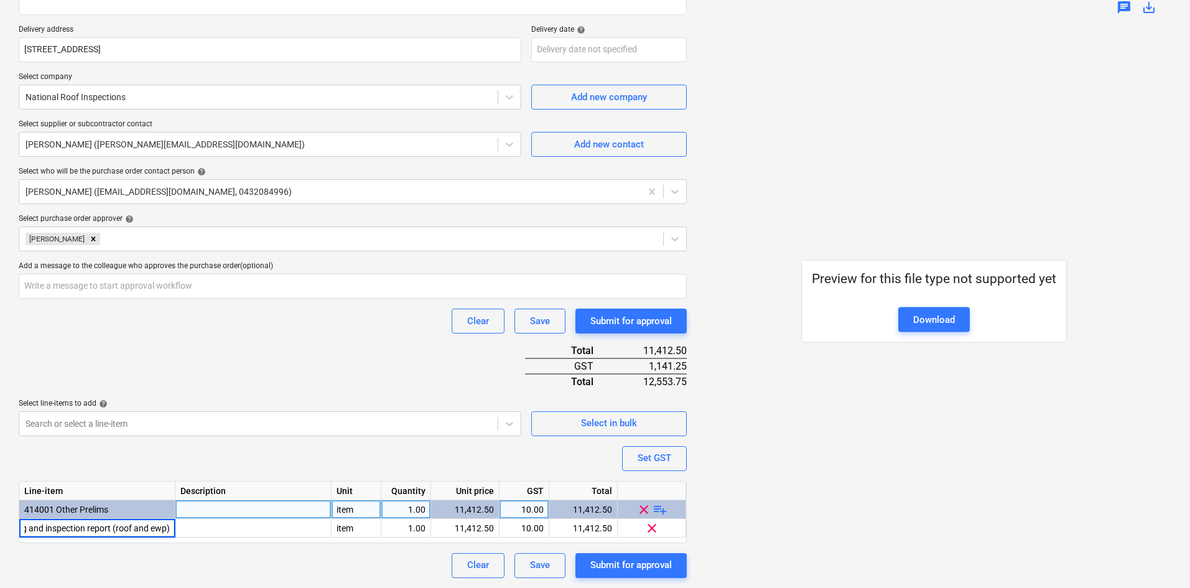
click at [295, 323] on div "Clear Save Submit for approval" at bounding box center [353, 320] width 668 height 25
click at [354, 355] on div "Purchase order name help Purchase order Purchase order reference number help 00…" at bounding box center [353, 230] width 668 height 696
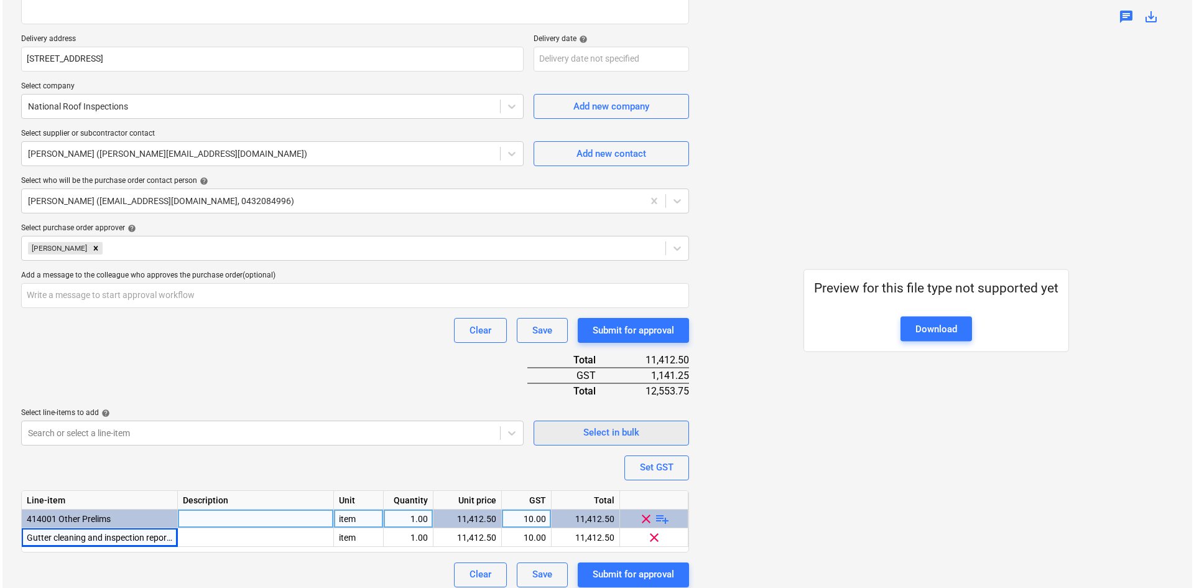
scroll to position [220, 0]
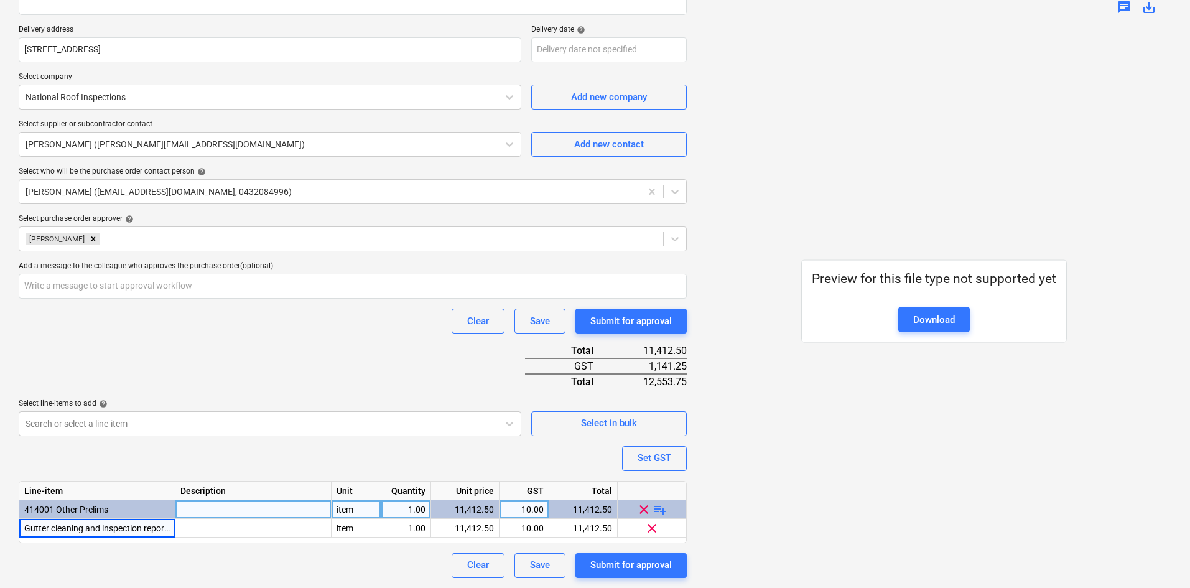
click at [313, 343] on div "Purchase order name help Purchase order Purchase order reference number help 00…" at bounding box center [353, 230] width 668 height 696
click at [286, 361] on div "Purchase order name help Purchase order Purchase order reference number help 00…" at bounding box center [353, 230] width 668 height 696
click at [389, 353] on div "Purchase order name help Purchase order Purchase order reference number help 00…" at bounding box center [353, 230] width 668 height 696
click at [395, 348] on div "Purchase order name help Purchase order Purchase order reference number help 00…" at bounding box center [353, 230] width 668 height 696
click at [631, 569] on div "Submit for approval" at bounding box center [630, 565] width 81 height 16
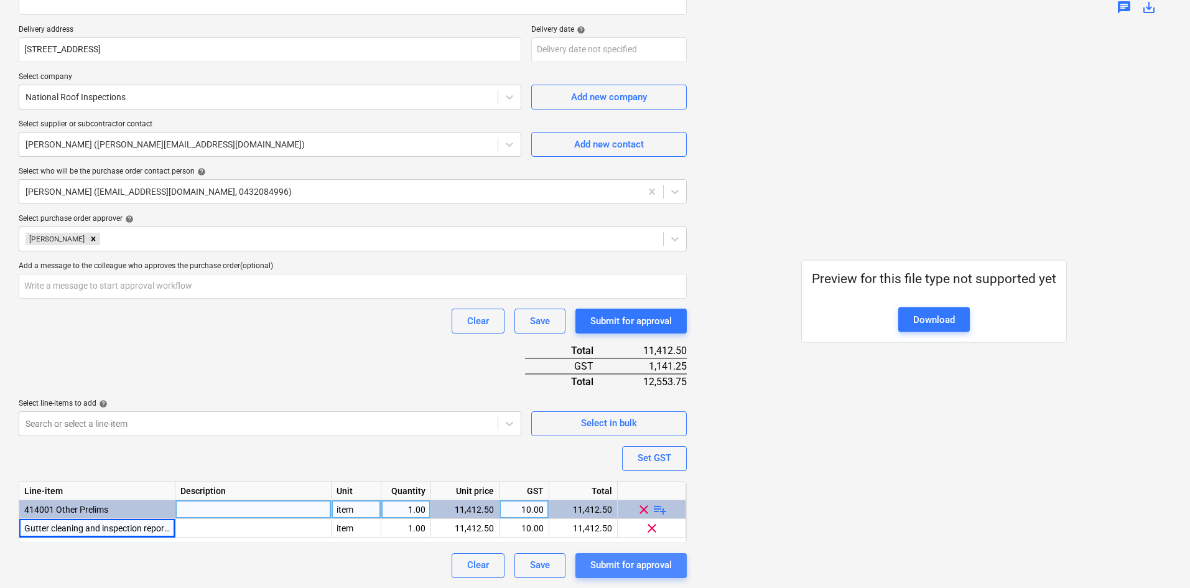
type textarea "x"
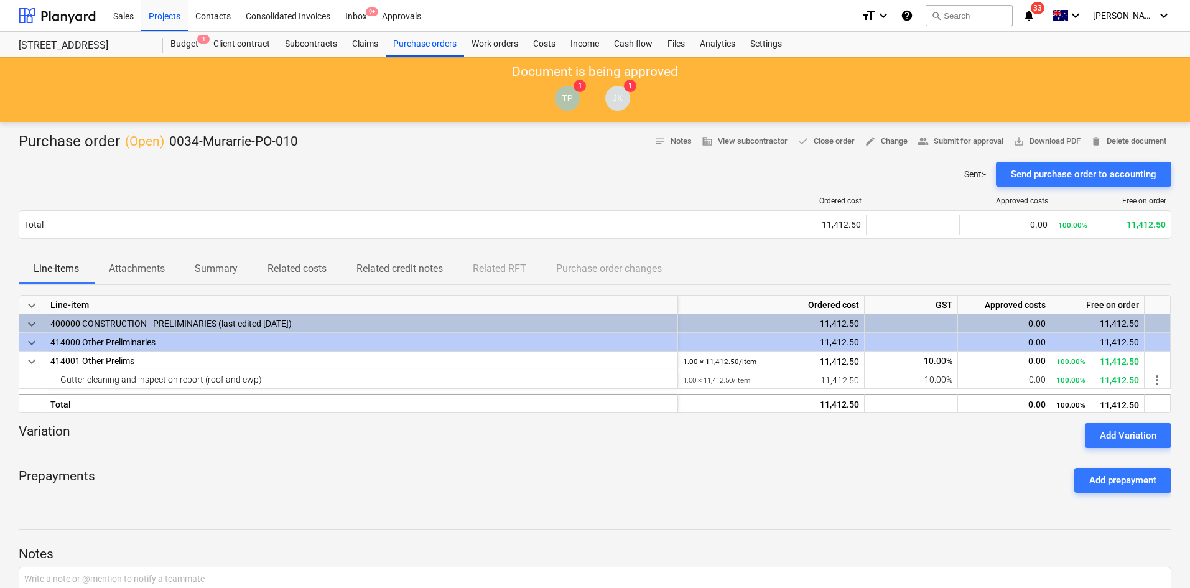
click at [573, 154] on div at bounding box center [595, 157] width 1152 height 10
click at [438, 187] on div "Ordered cost Approved costs Free on order Total 11,412.50 0.00 100.00% 11,412.5…" at bounding box center [595, 220] width 1152 height 67
click at [419, 57] on div "Document is being approved TP 1 JK 1" at bounding box center [595, 89] width 1190 height 65
click at [419, 48] on div "Purchase orders" at bounding box center [425, 44] width 78 height 25
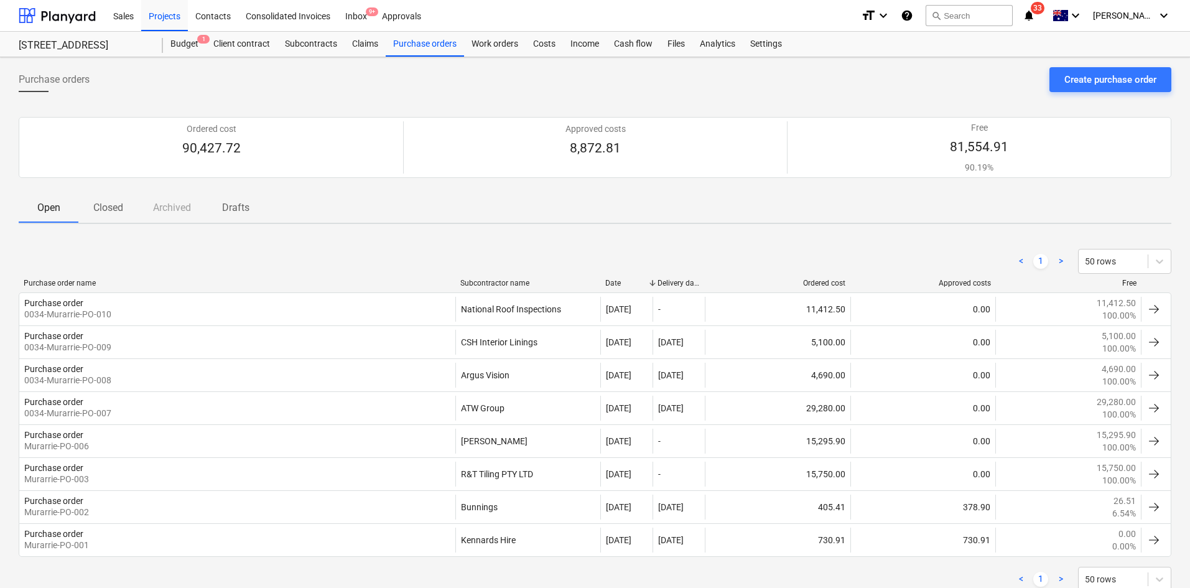
click at [469, 221] on div "Open Closed Archived Drafts" at bounding box center [595, 208] width 1152 height 30
click at [424, 240] on div "< 1 > 50 rows Purchase order name Subcontractor name Date Delivery date Ordered…" at bounding box center [595, 420] width 1152 height 372
click at [409, 215] on div "Open Closed Archived Drafts" at bounding box center [595, 208] width 1152 height 30
click at [321, 247] on div "< 1 > 50 rows" at bounding box center [595, 261] width 1152 height 35
click at [317, 195] on div "Open Closed Archived Drafts" at bounding box center [595, 208] width 1152 height 30
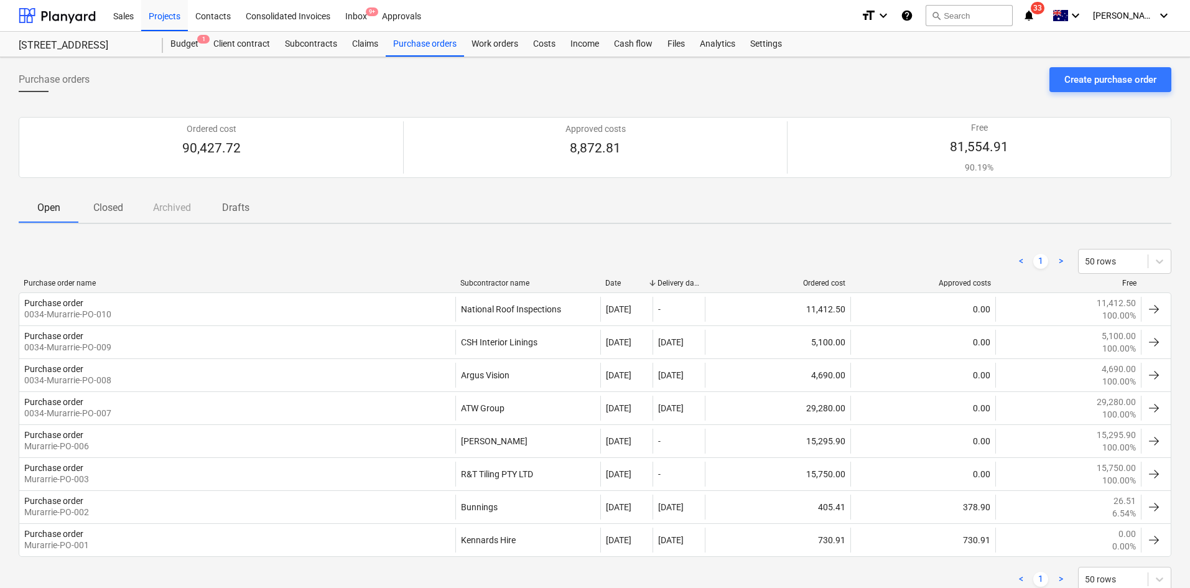
click at [285, 84] on div "Purchase orders Create purchase order" at bounding box center [595, 84] width 1152 height 35
click at [162, 12] on div "Projects" at bounding box center [164, 15] width 47 height 32
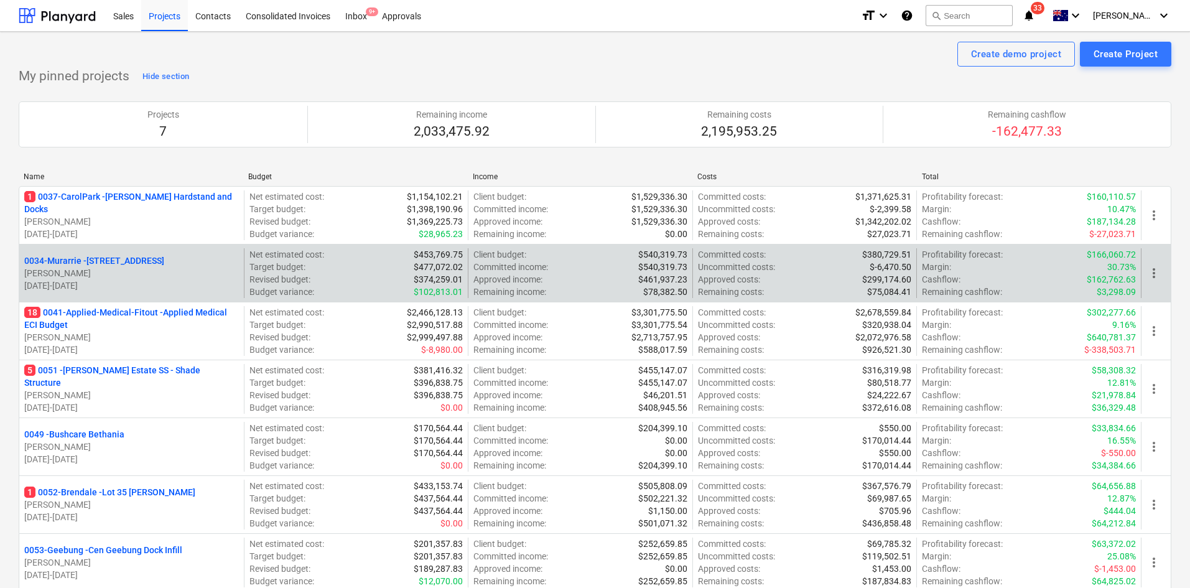
click at [159, 257] on p "0034-[GEOGRAPHIC_DATA] - [STREET_ADDRESS]" at bounding box center [94, 260] width 140 height 12
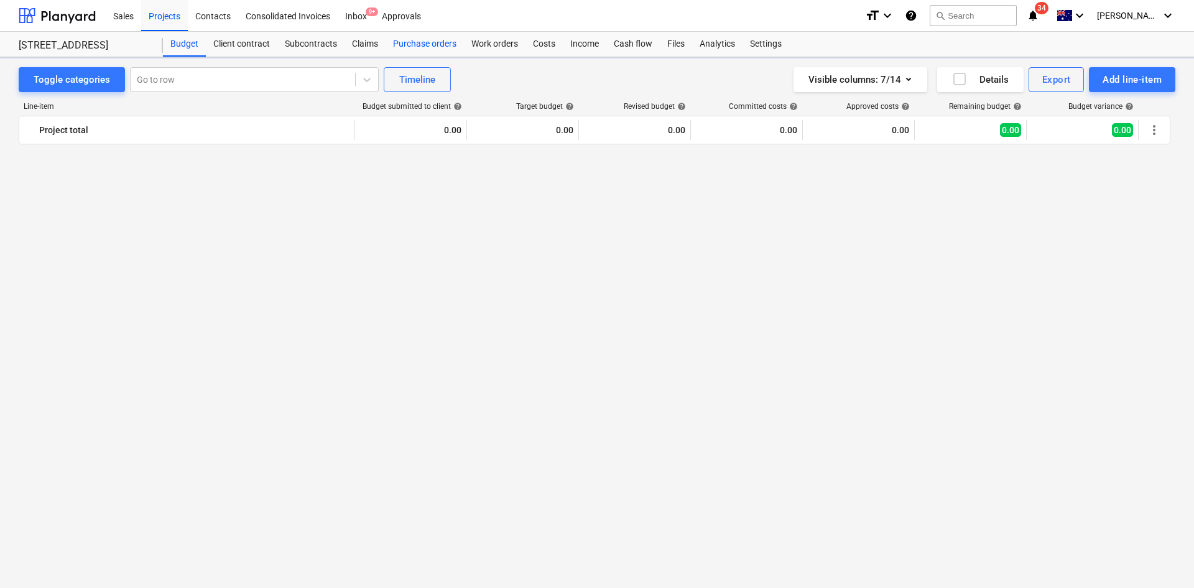
click at [412, 42] on div "Purchase orders" at bounding box center [425, 44] width 78 height 25
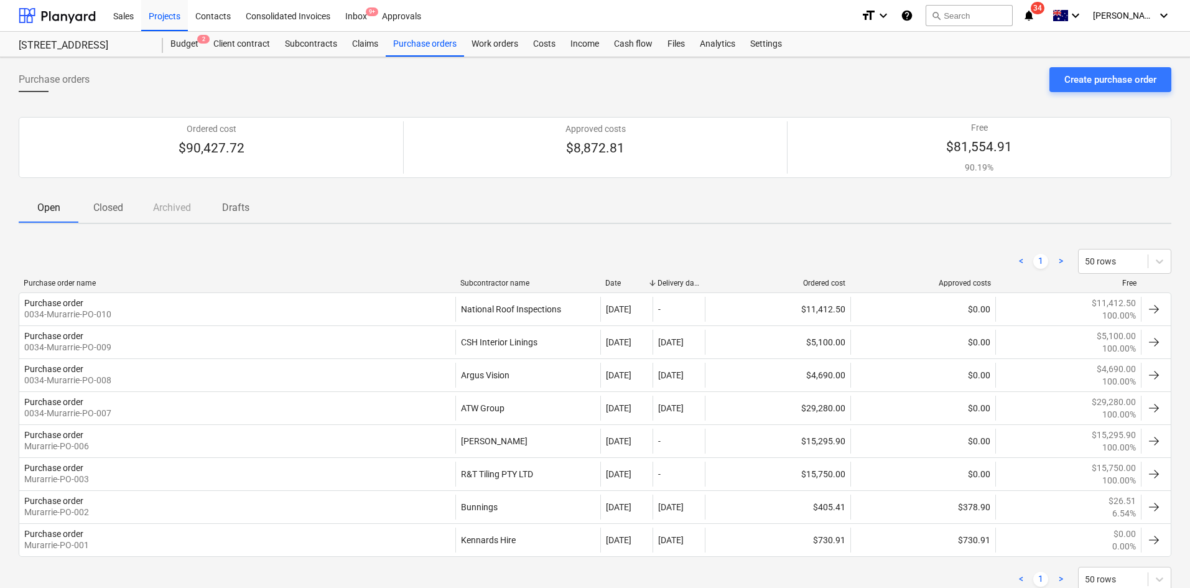
click at [1035, 11] on icon "notifications" at bounding box center [1028, 15] width 12 height 15
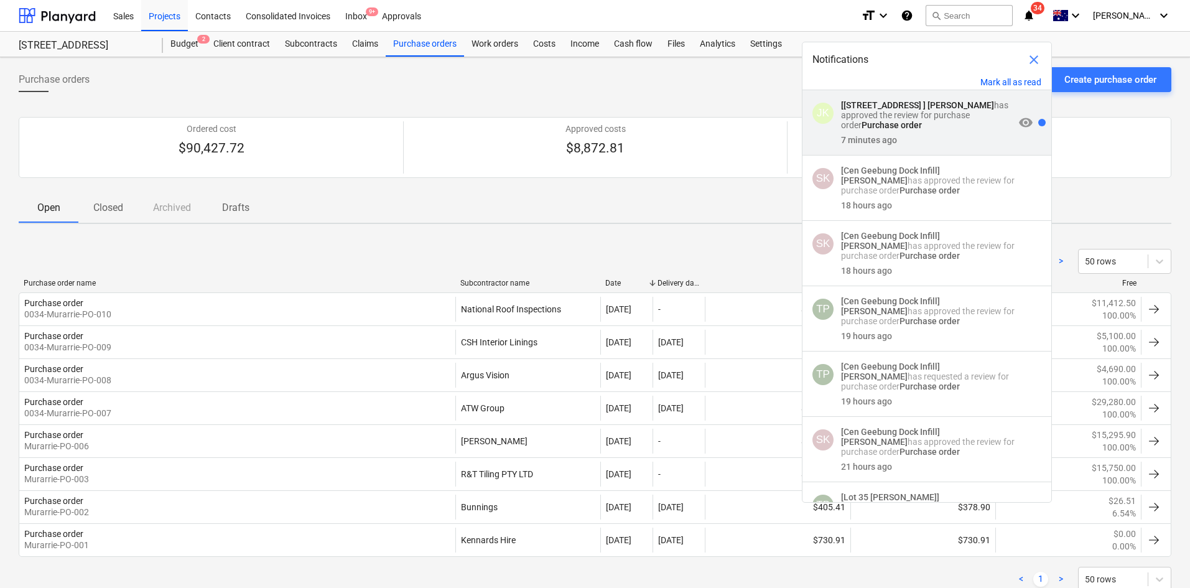
click at [949, 121] on p "[[STREET_ADDRESS] ] [PERSON_NAME] has approved the review for purchase order Pu…" at bounding box center [927, 115] width 173 height 30
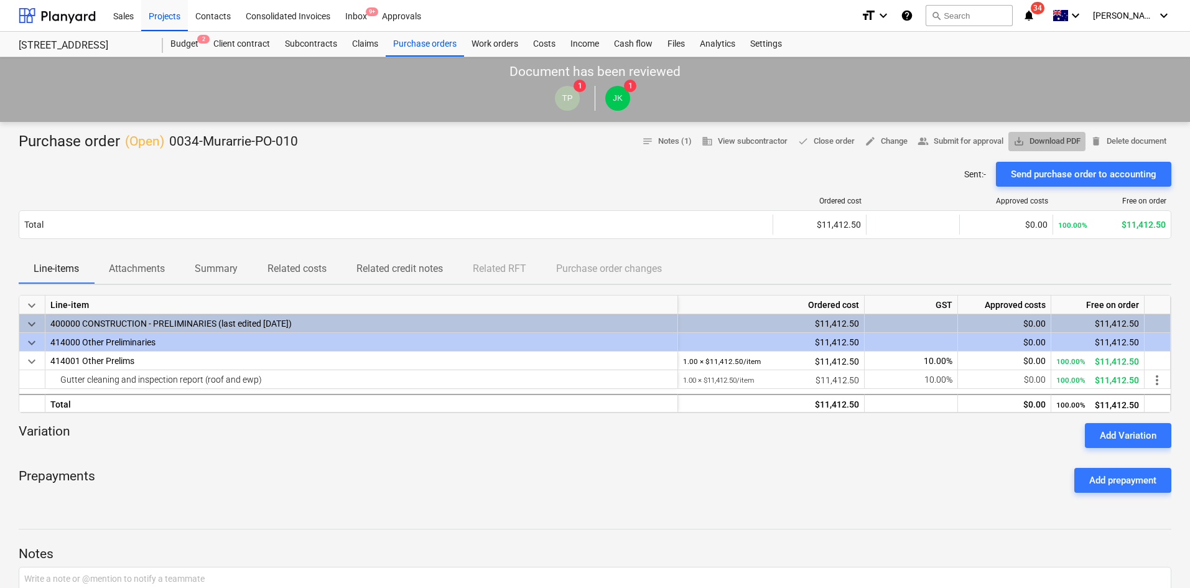
click at [1025, 138] on span "save_alt Download PDF" at bounding box center [1046, 141] width 67 height 14
drag, startPoint x: 578, startPoint y: 183, endPoint x: 644, endPoint y: 54, distance: 145.2
click at [582, 179] on div "Sent : - Send purchase order to accounting" at bounding box center [595, 174] width 1152 height 25
click at [405, 44] on div "Purchase orders" at bounding box center [425, 44] width 78 height 25
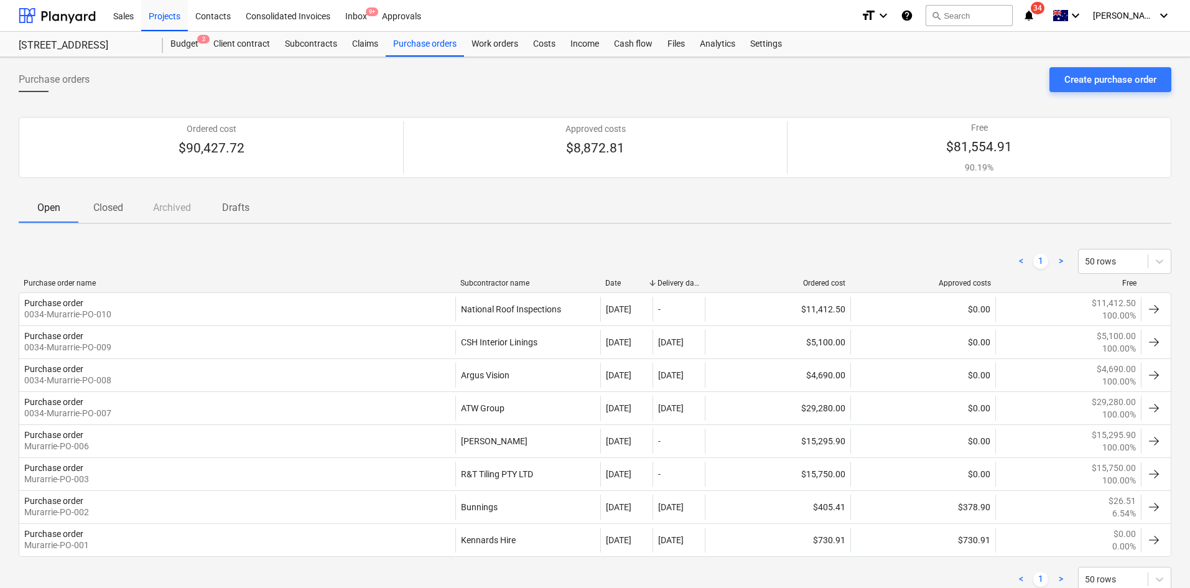
click at [1048, 13] on div "format_size keyboard_arrow_down help search Search notifications 34 keyboard_ar…" at bounding box center [1016, 15] width 310 height 31
click at [1035, 16] on icon "notifications" at bounding box center [1028, 15] width 12 height 15
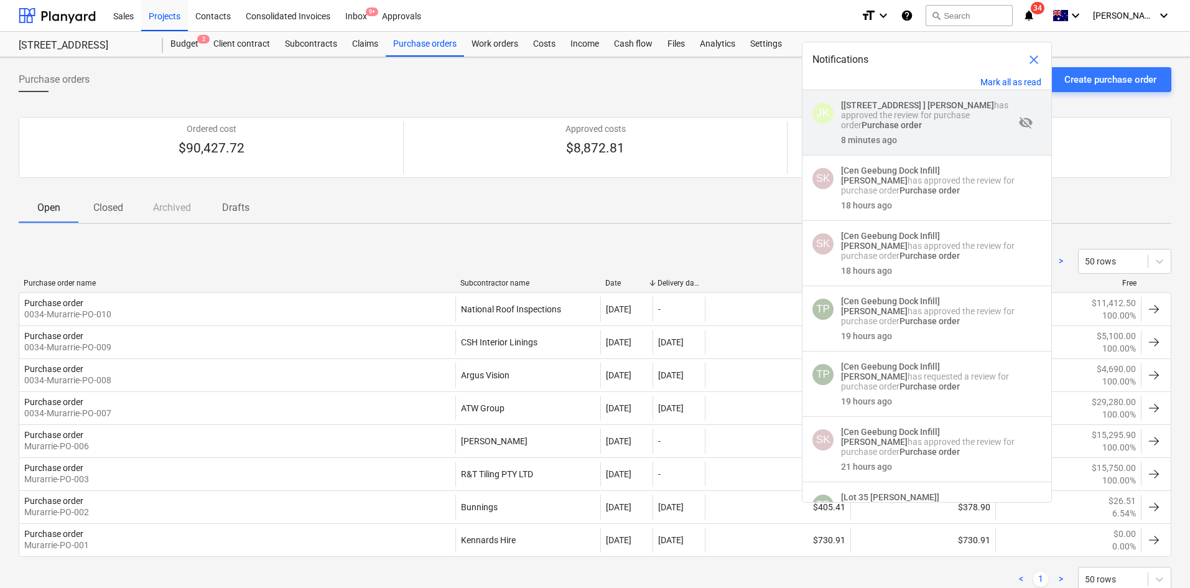
click at [909, 117] on p "[[STREET_ADDRESS] ] [PERSON_NAME] has approved the review for purchase order Pu…" at bounding box center [927, 115] width 173 height 30
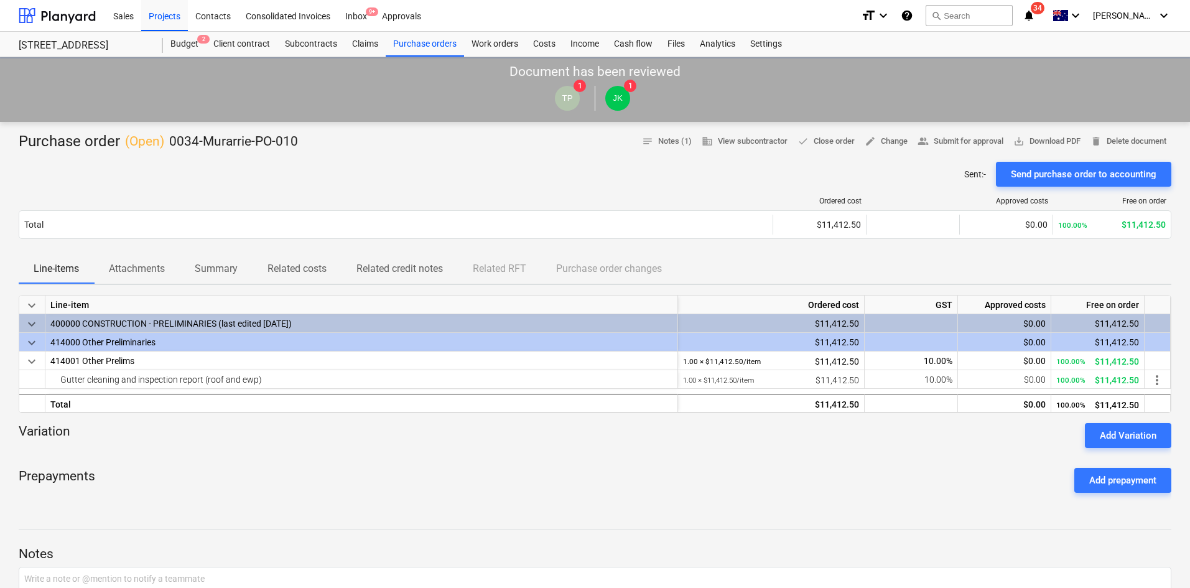
click at [132, 271] on p "Attachments" at bounding box center [137, 268] width 56 height 15
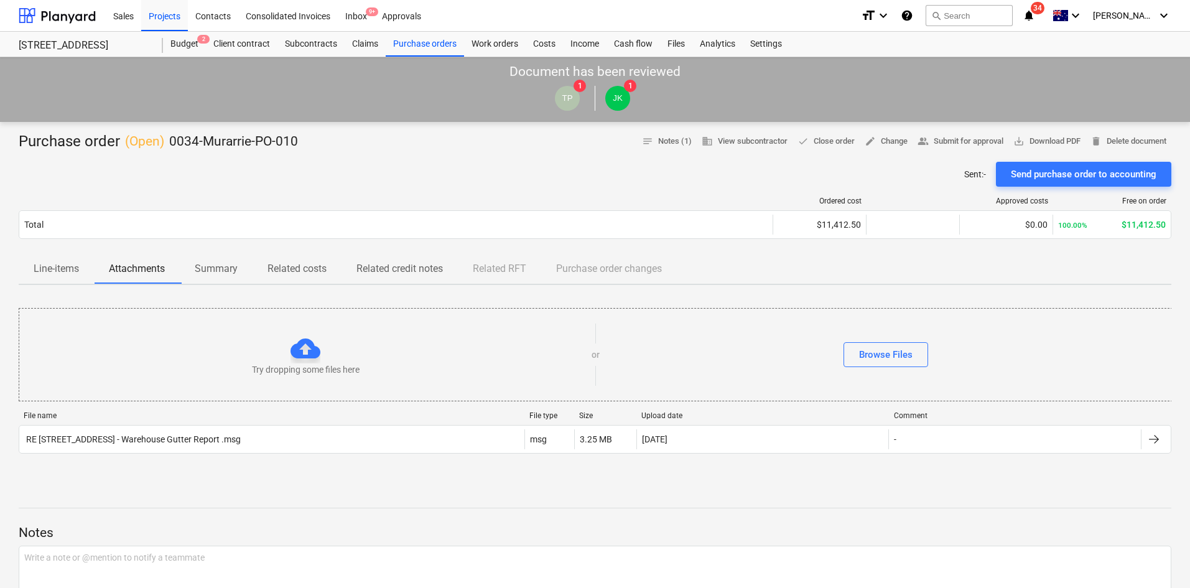
click at [52, 271] on p "Line-items" at bounding box center [56, 268] width 45 height 15
